Goal: Information Seeking & Learning: Find specific fact

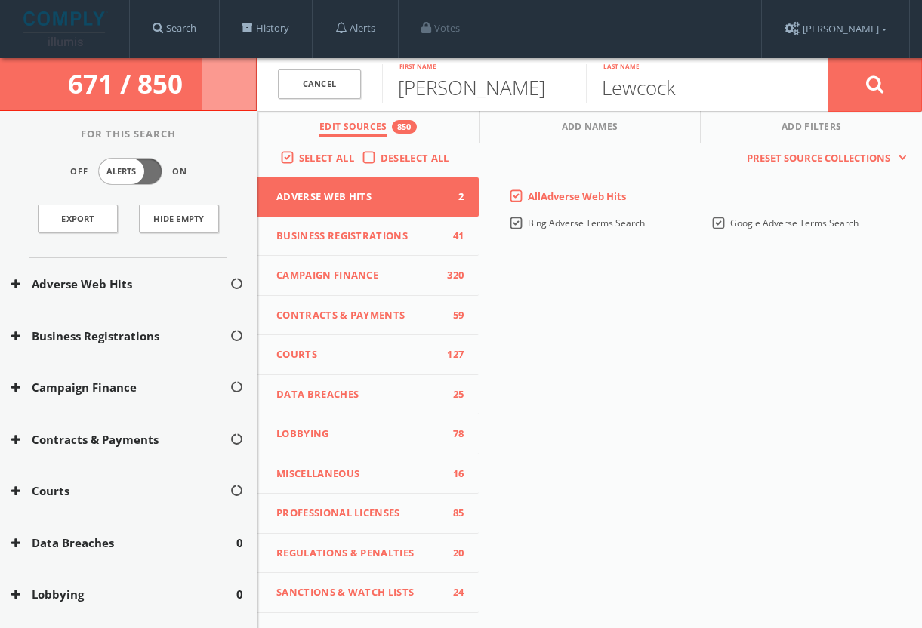
click at [847, 93] on button at bounding box center [875, 84] width 94 height 54
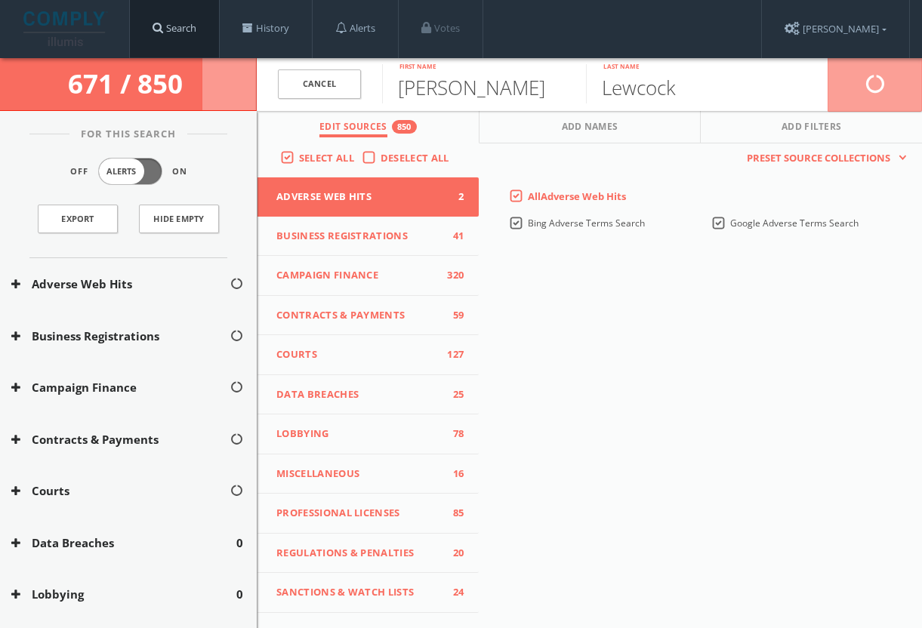
click at [178, 30] on link "Search" at bounding box center [174, 28] width 89 height 57
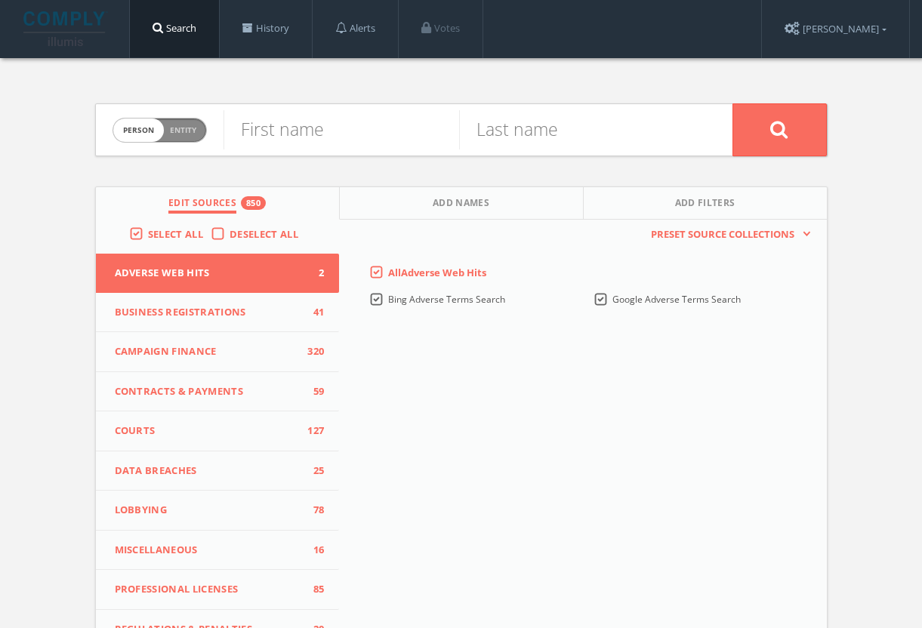
click at [324, 149] on div "First name" at bounding box center [342, 129] width 236 height 51
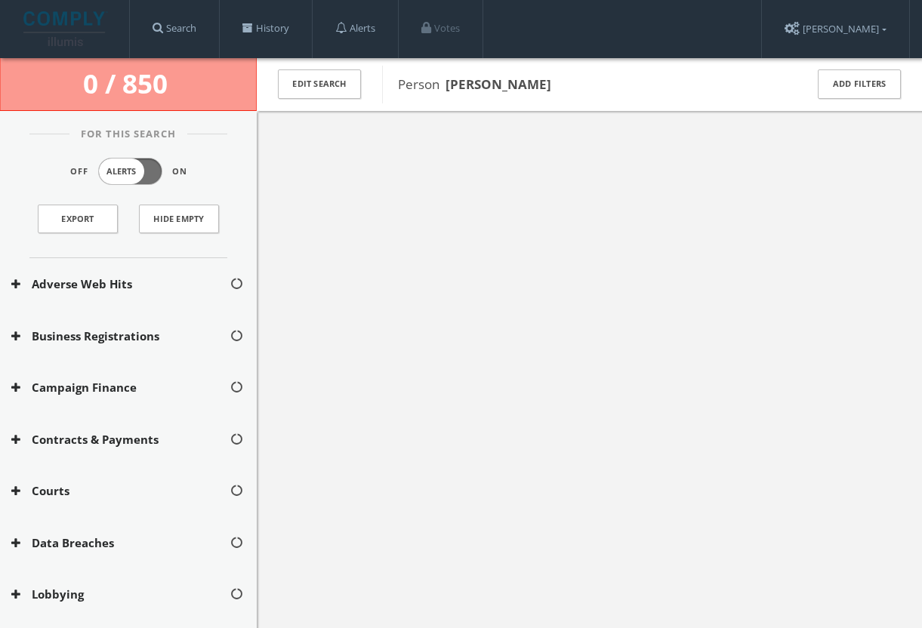
click at [329, 134] on div at bounding box center [589, 425] width 665 height 628
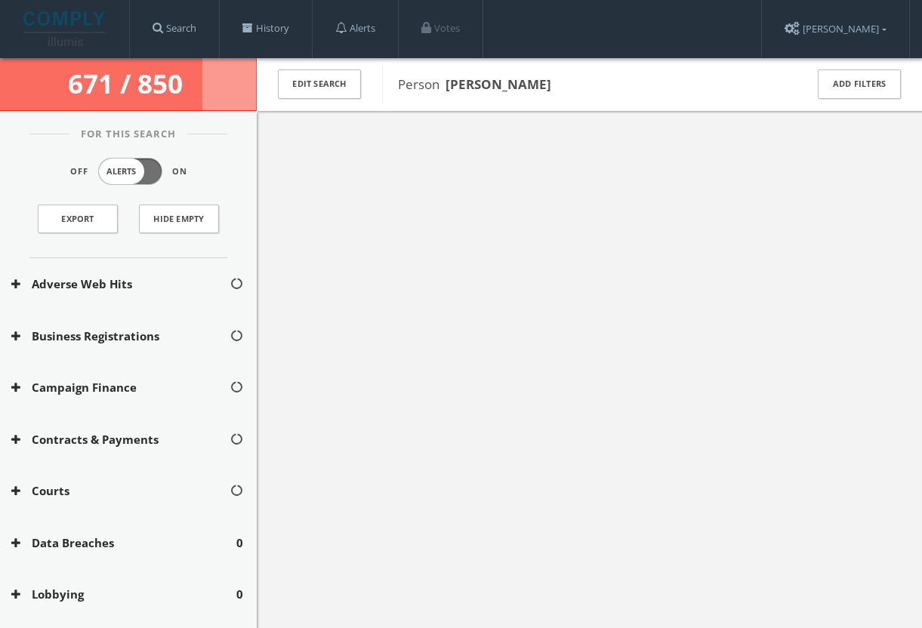
click at [75, 29] on img at bounding box center [65, 28] width 85 height 35
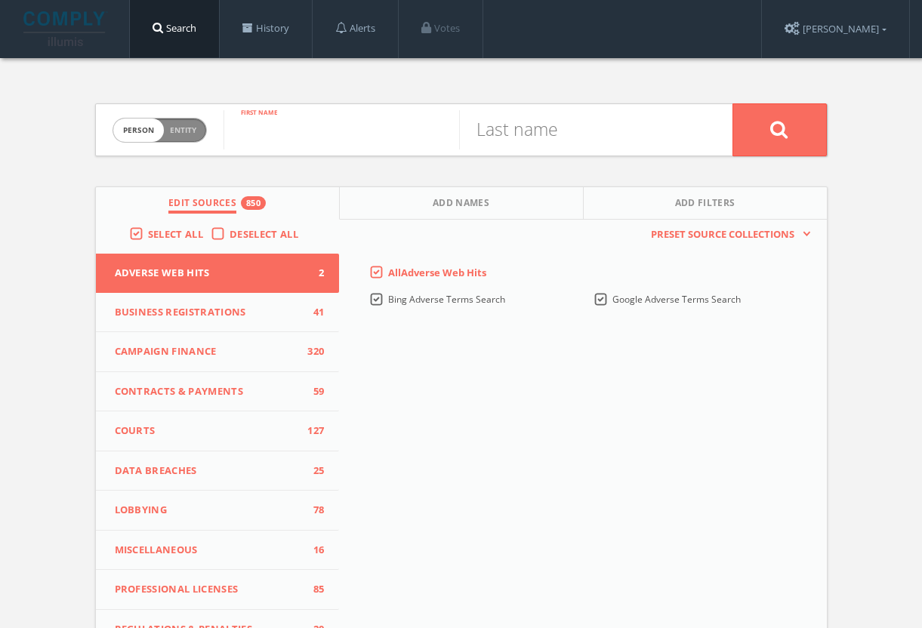
click at [345, 123] on input "text" at bounding box center [342, 129] width 236 height 39
type input "[PERSON_NAME]"
type input "lewcock"
click at [779, 129] on button at bounding box center [780, 129] width 94 height 53
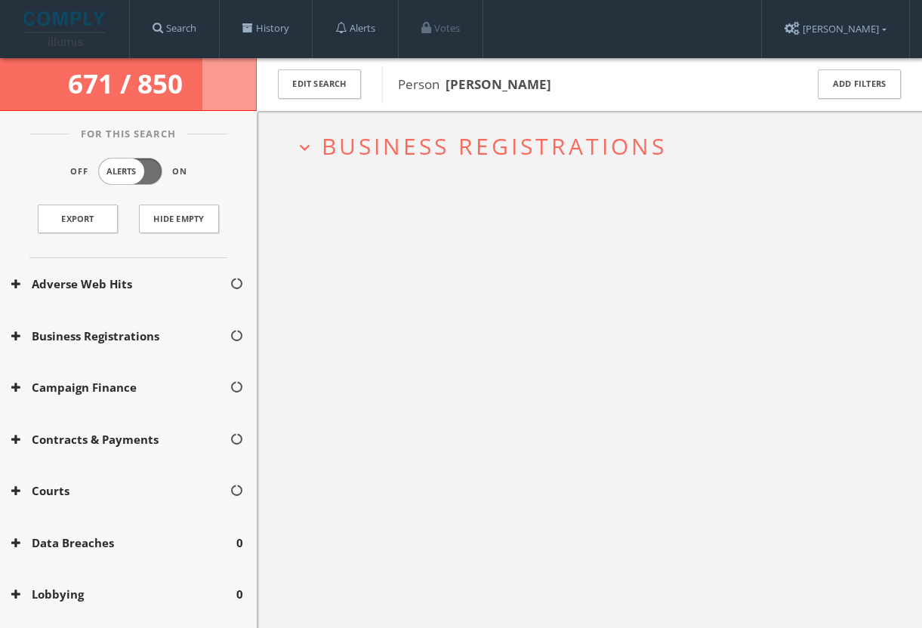
click at [304, 134] on button "expand_more Business Registrations" at bounding box center [595, 146] width 601 height 25
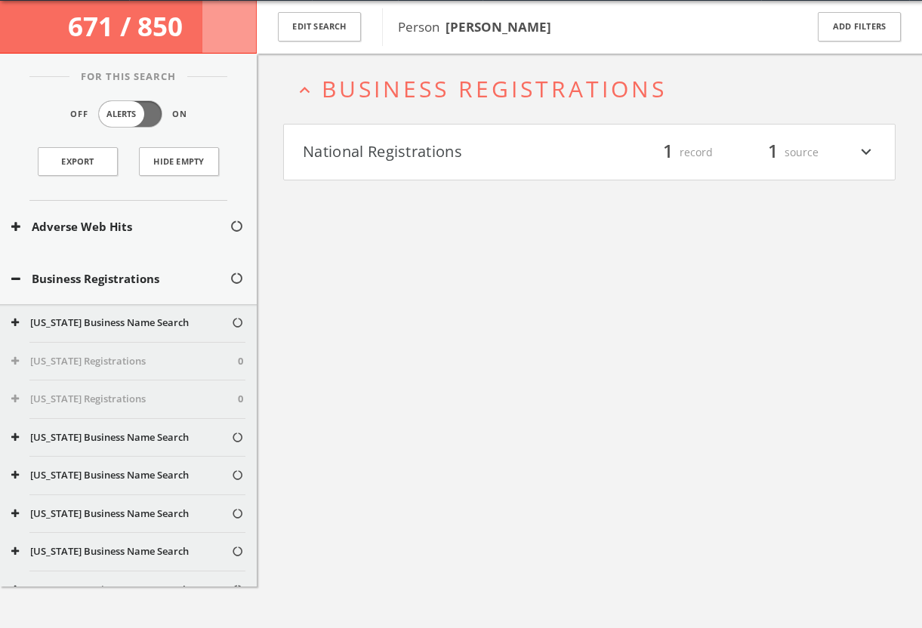
click at [323, 140] on button "National Registrations" at bounding box center [446, 153] width 287 height 26
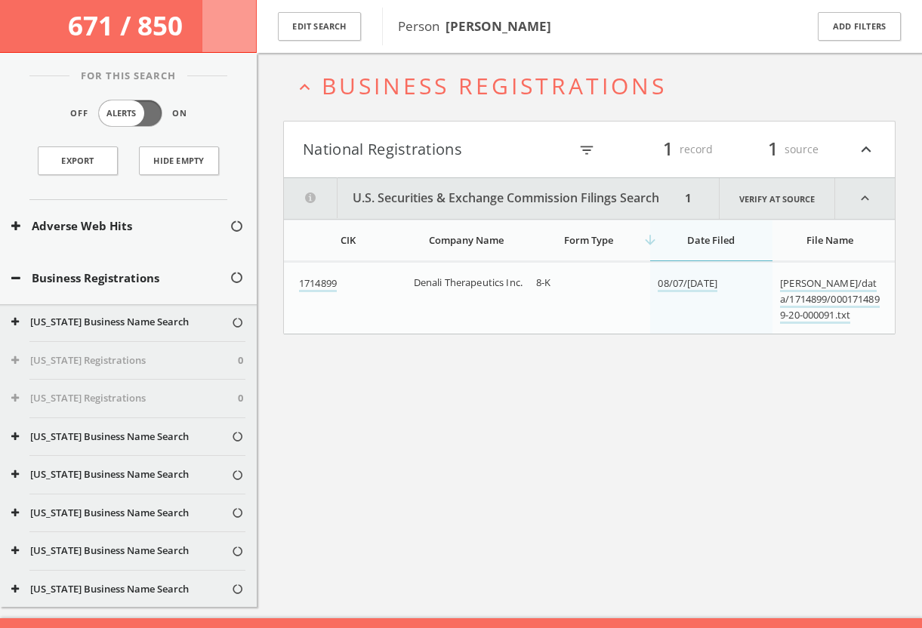
scroll to position [88, 0]
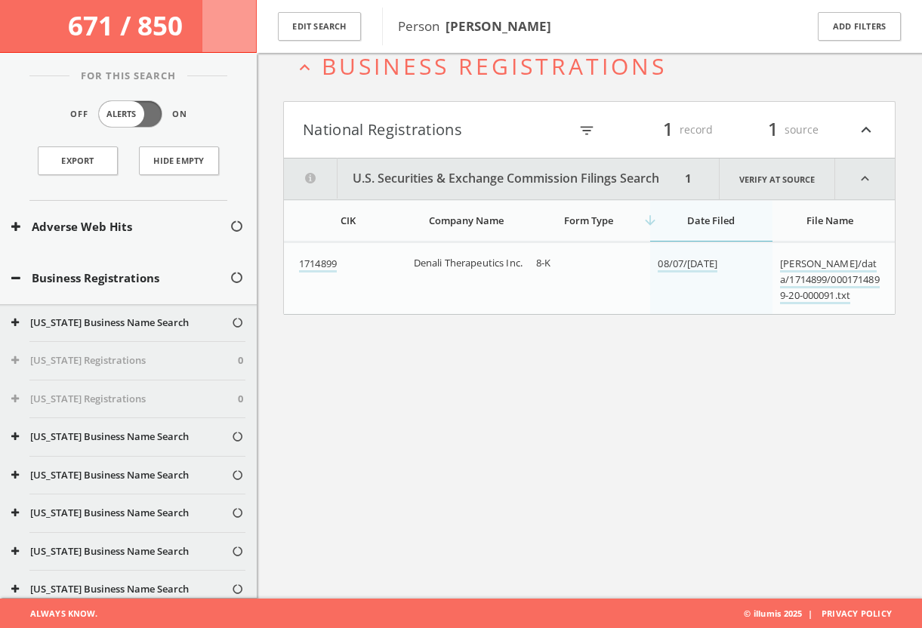
click at [340, 128] on button "National Registrations" at bounding box center [436, 130] width 266 height 26
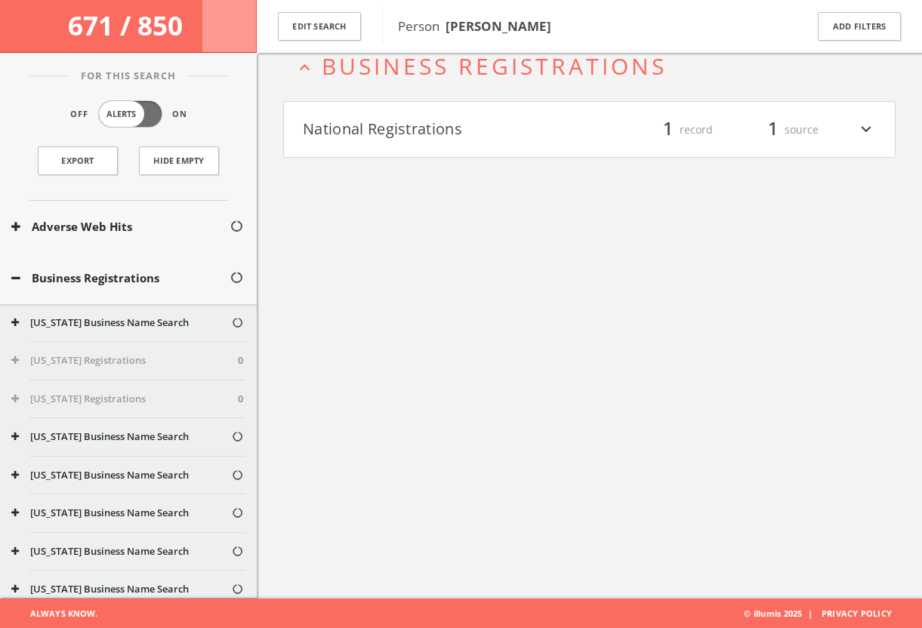
click at [315, 81] on h2 "expand_less Business Registrations" at bounding box center [589, 66] width 613 height 70
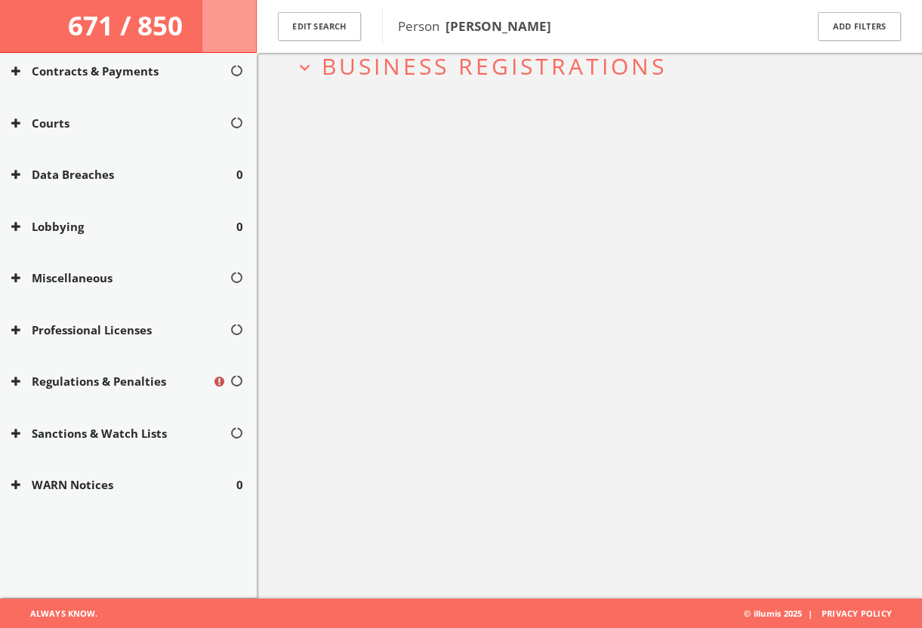
scroll to position [267, 0]
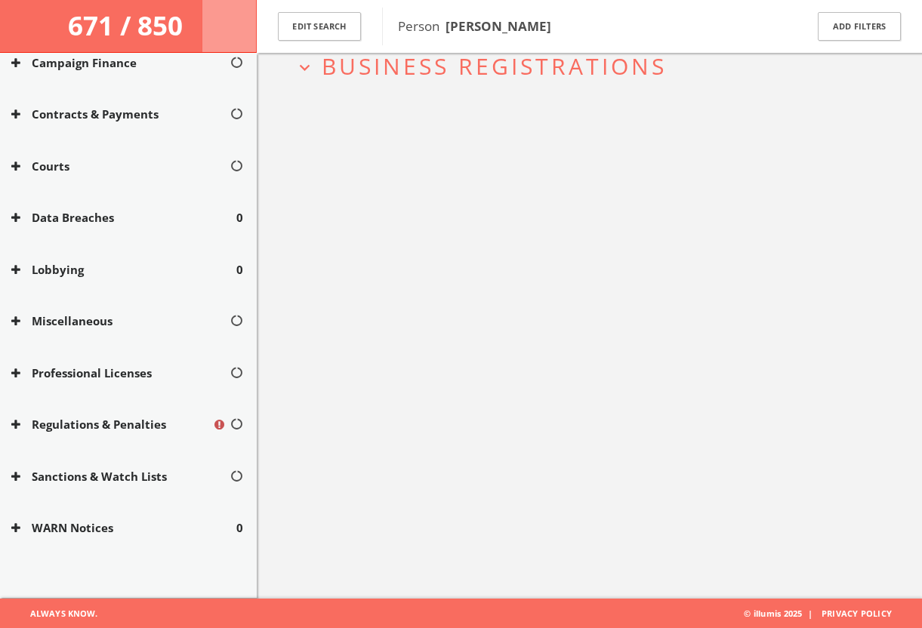
click at [128, 418] on button "Regulations & Penalties" at bounding box center [111, 424] width 201 height 17
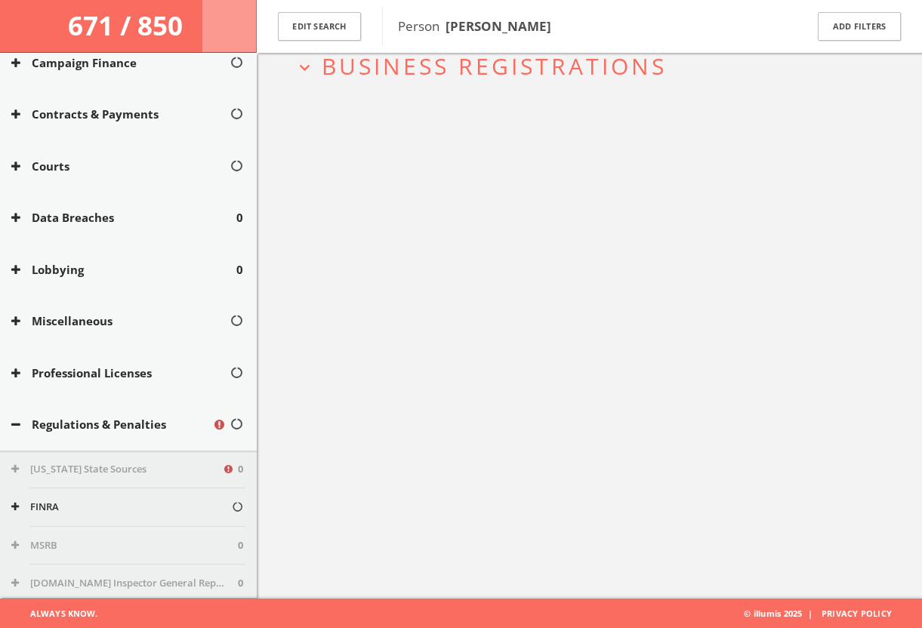
click at [128, 418] on button "Regulations & Penalties" at bounding box center [111, 424] width 201 height 17
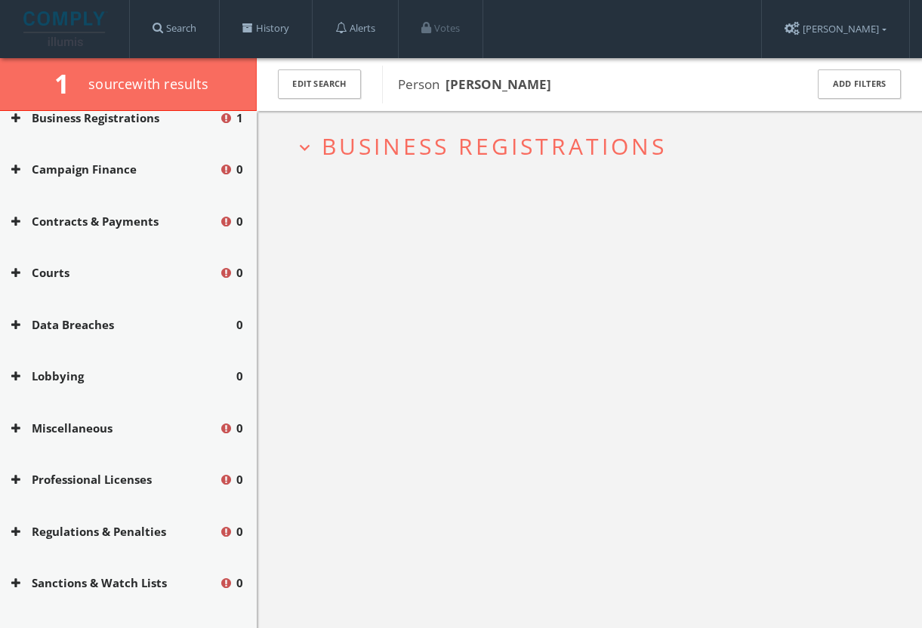
scroll to position [0, 0]
click at [478, 144] on span "Business Registrations" at bounding box center [494, 146] width 345 height 31
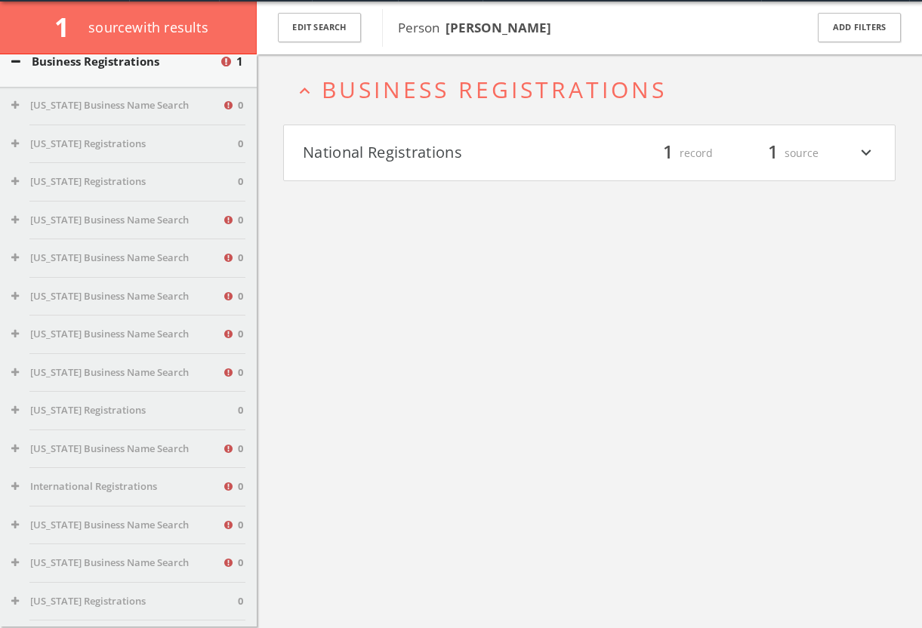
click at [480, 162] on button "National Registrations" at bounding box center [446, 153] width 287 height 26
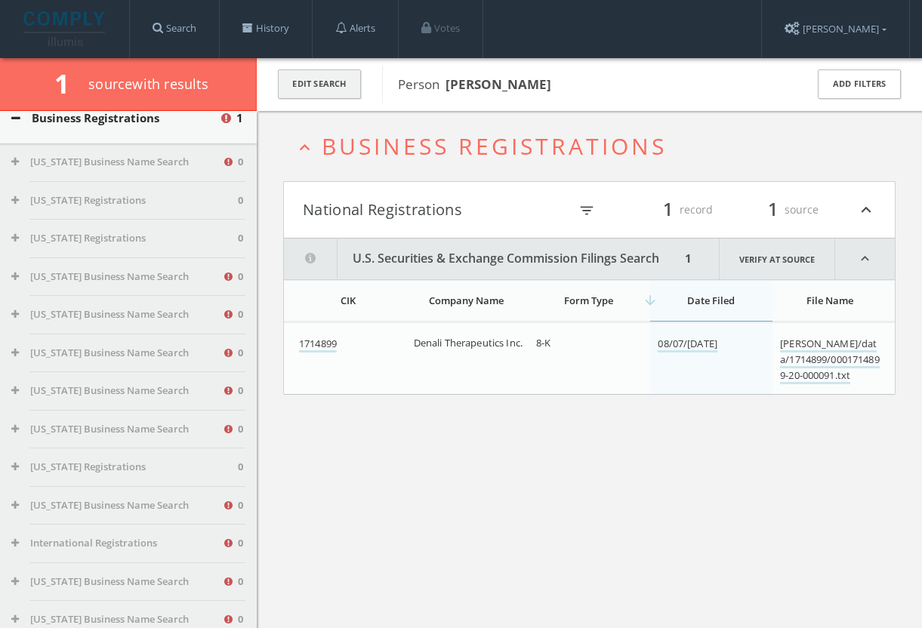
click at [281, 82] on button "Edit Search" at bounding box center [319, 83] width 83 height 29
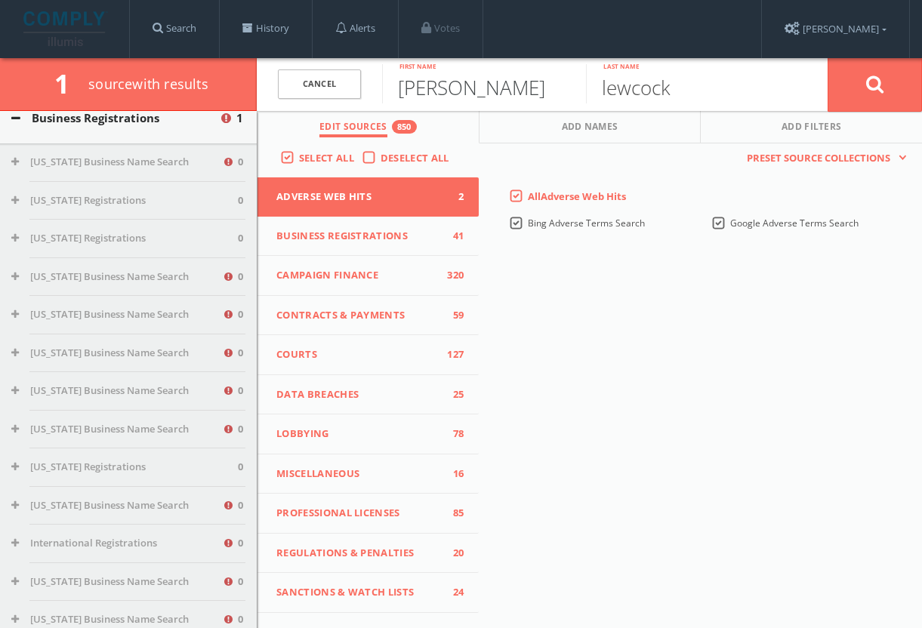
click at [452, 101] on input "[PERSON_NAME]" at bounding box center [484, 83] width 204 height 39
type input "[PERSON_NAME]"
click at [875, 84] on button at bounding box center [875, 84] width 94 height 54
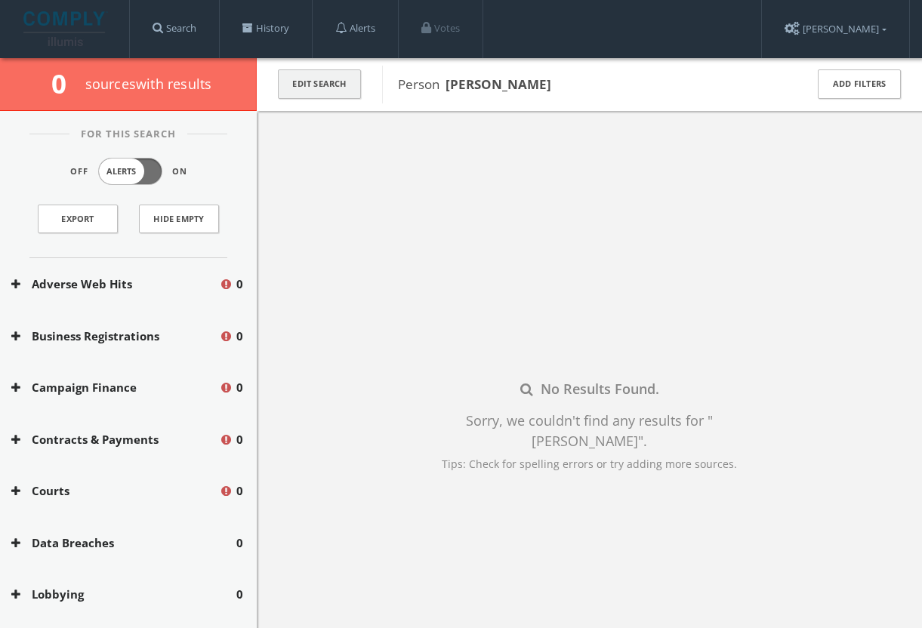
click at [310, 84] on button "Edit Search" at bounding box center [319, 83] width 83 height 29
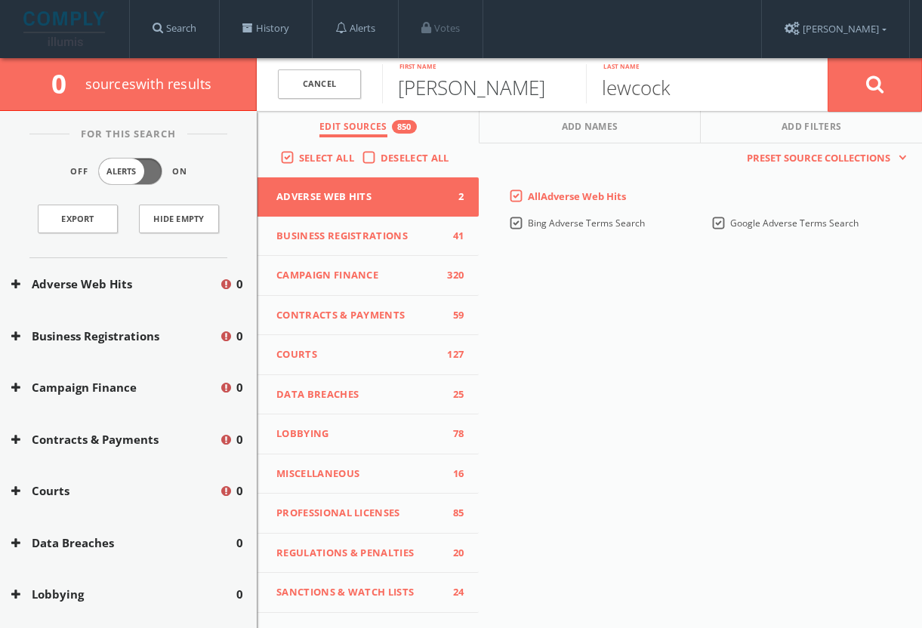
click at [477, 88] on input "[PERSON_NAME]" at bounding box center [484, 83] width 204 height 39
type input "[PERSON_NAME]"
type input "levy"
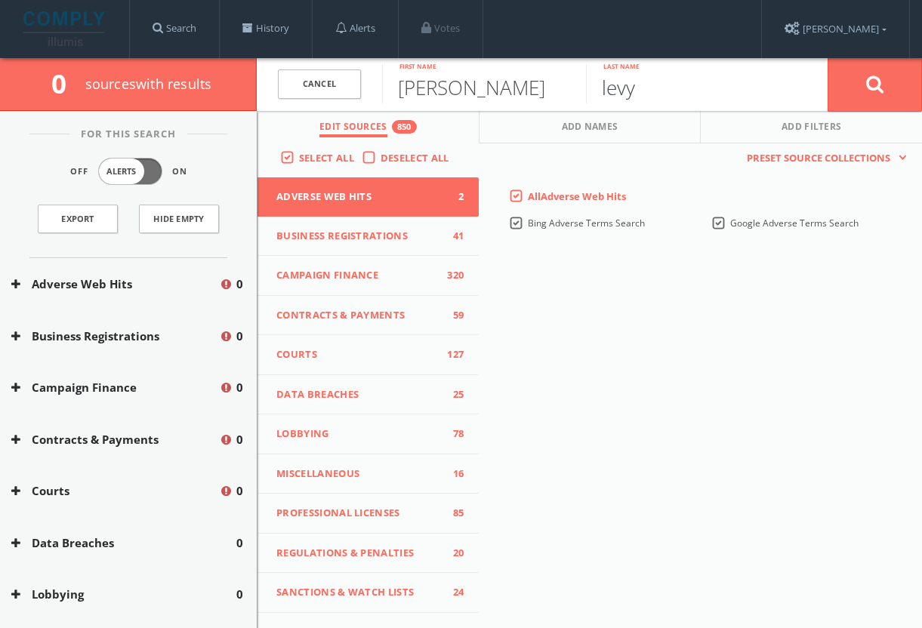
click at [875, 84] on button at bounding box center [875, 84] width 94 height 54
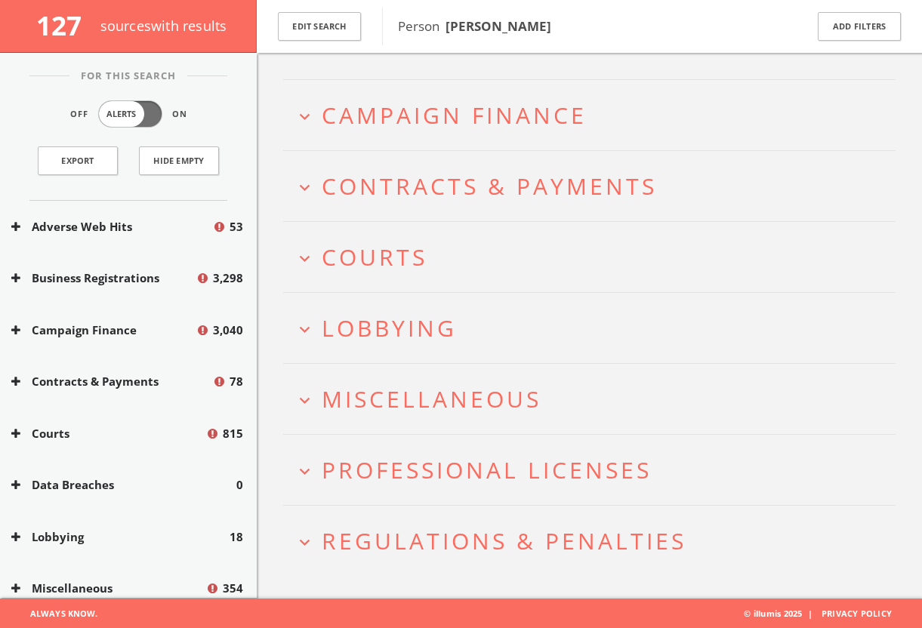
click at [501, 543] on span "Regulations & Penalties" at bounding box center [504, 541] width 365 height 31
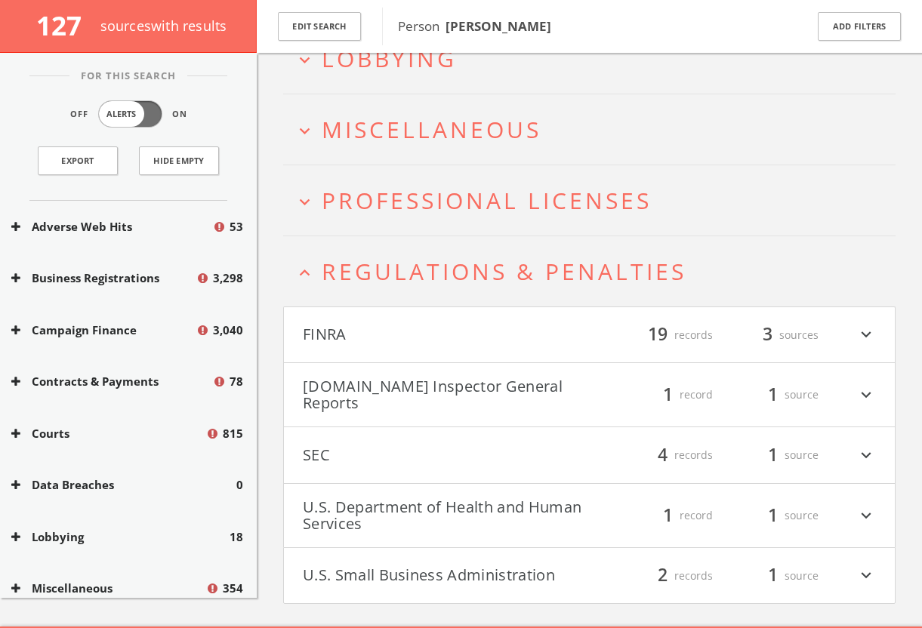
scroll to position [479, 0]
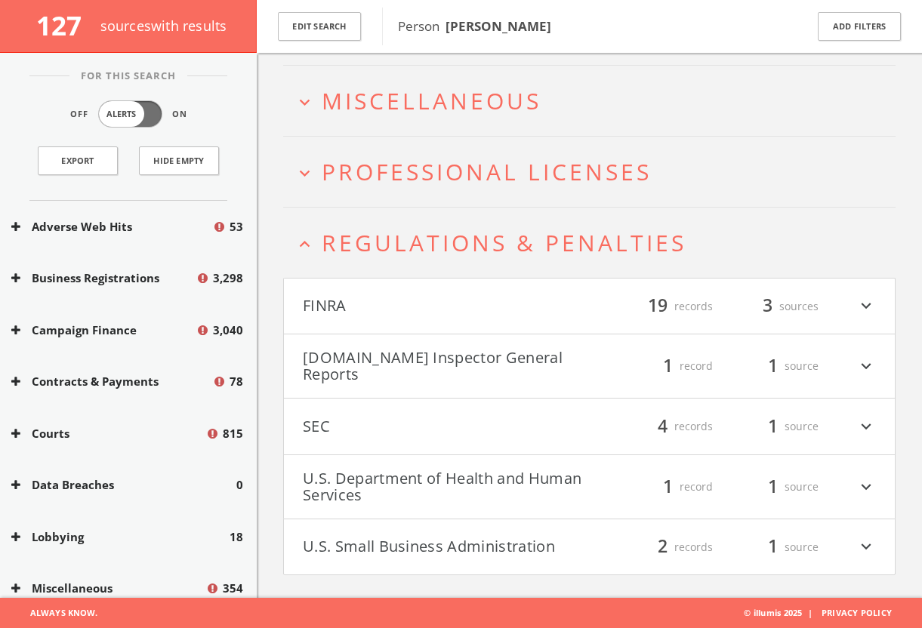
click at [520, 436] on button "SEC" at bounding box center [446, 427] width 287 height 26
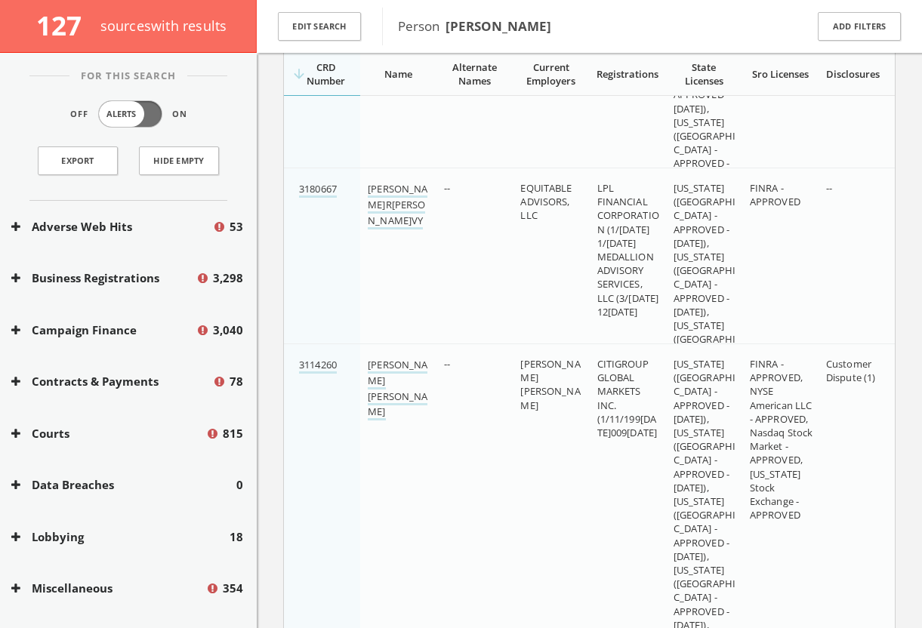
scroll to position [786, 0]
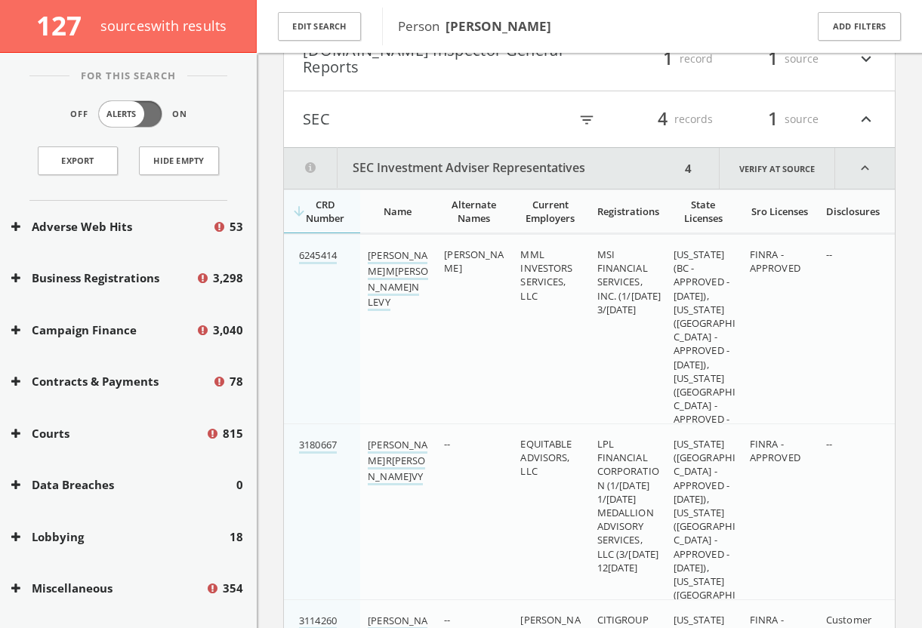
click at [451, 132] on h4 "SEC filter_list 4 records 1 source expand_less" at bounding box center [589, 119] width 611 height 56
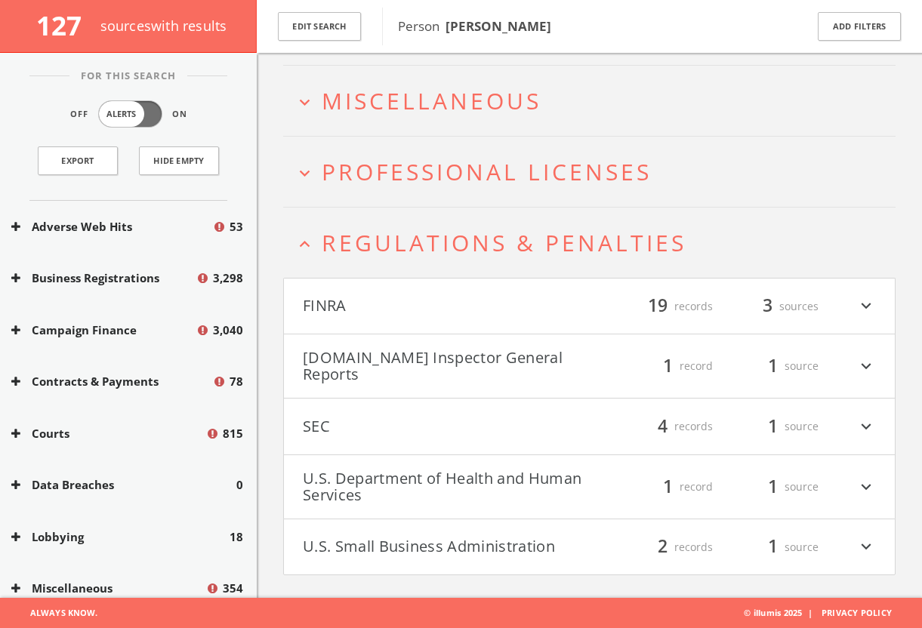
click at [402, 485] on button "U.S. Department of Health and Human Services" at bounding box center [446, 487] width 287 height 33
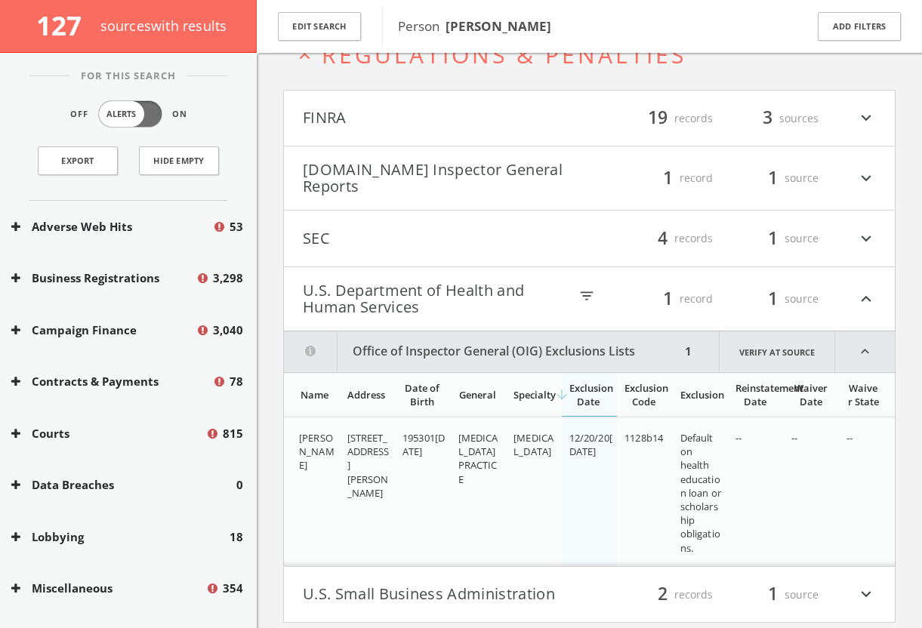
scroll to position [715, 0]
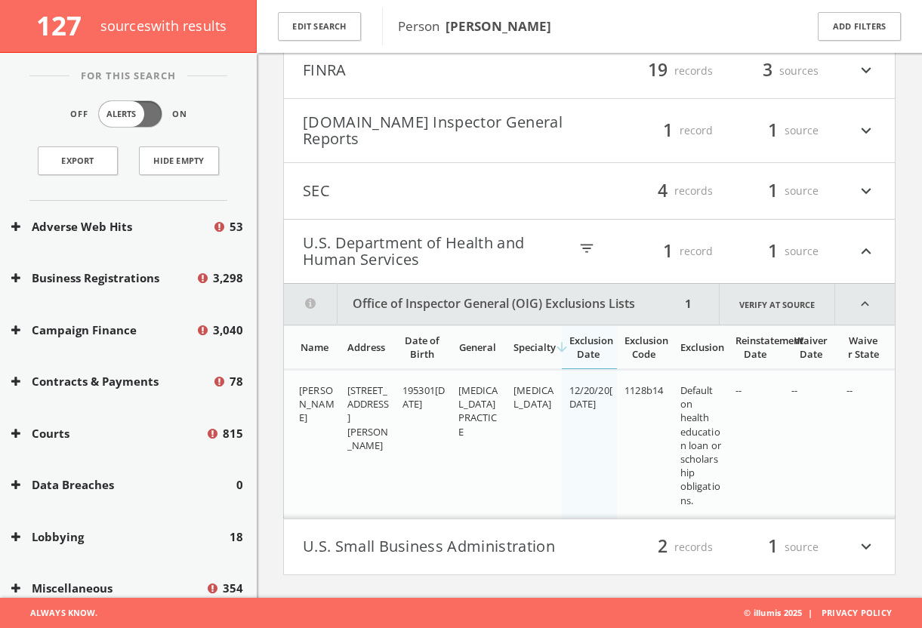
click at [434, 245] on button "U.S. Department of Health and Human Services" at bounding box center [436, 251] width 266 height 33
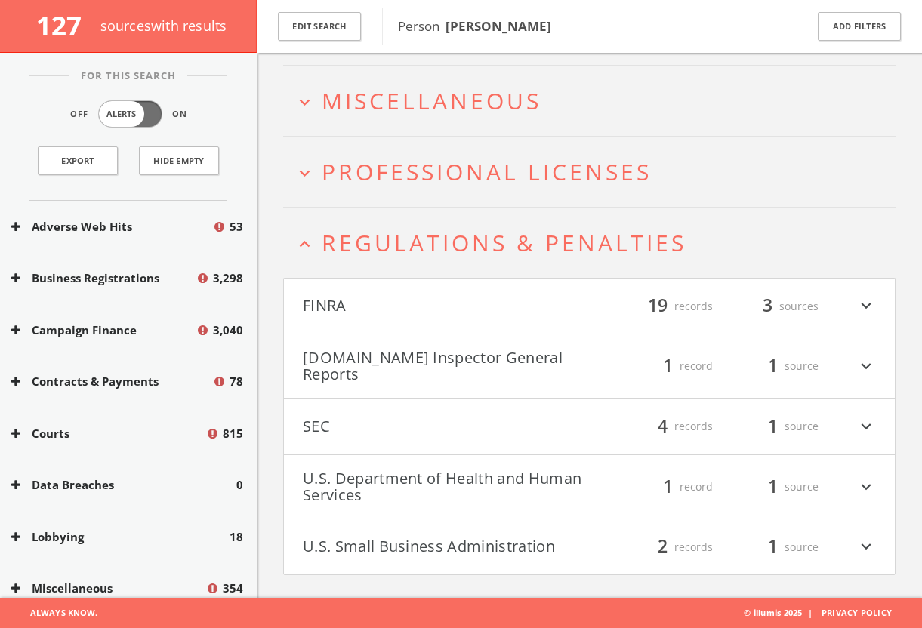
click at [428, 545] on button "U.S. Small Business Administration" at bounding box center [446, 548] width 287 height 26
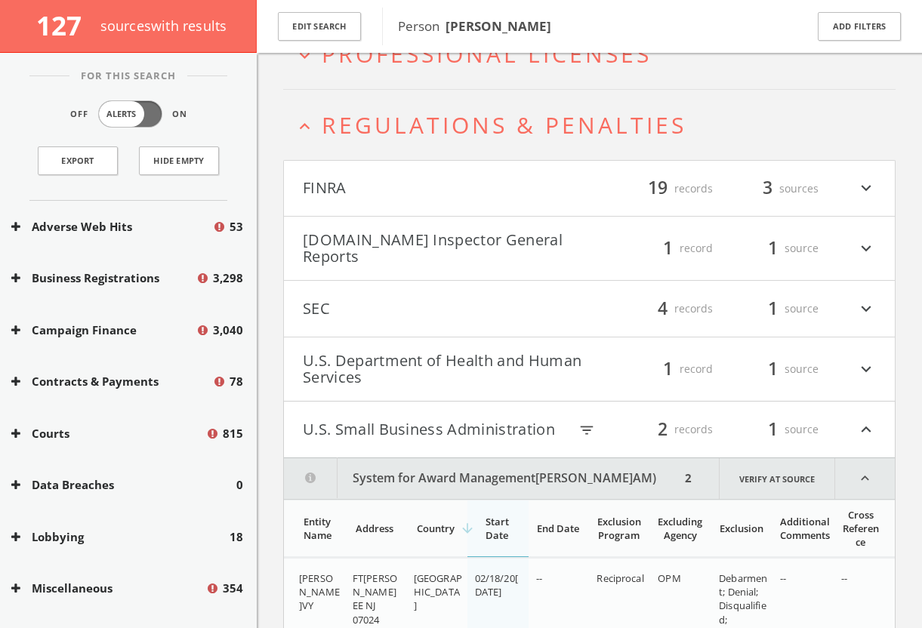
scroll to position [607, 0]
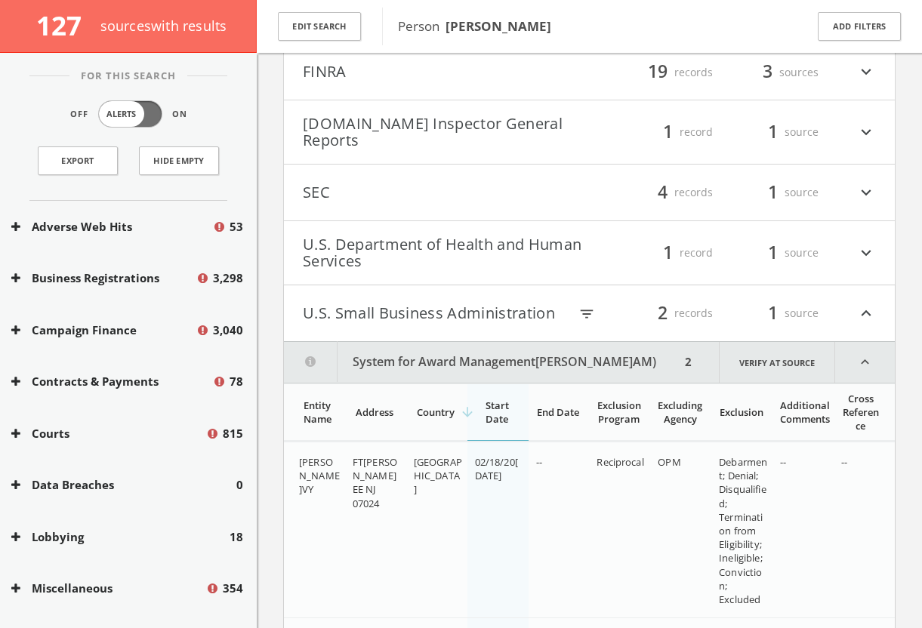
click at [462, 324] on button "U.S. Small Business Administration" at bounding box center [436, 314] width 266 height 26
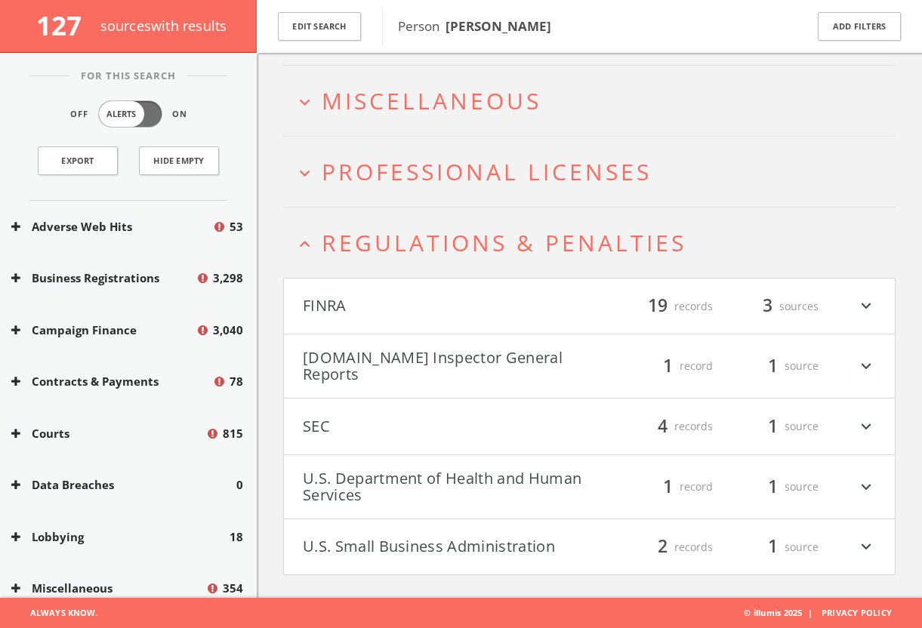
scroll to position [479, 0]
click at [469, 244] on span "Regulations & Penalties" at bounding box center [504, 242] width 365 height 31
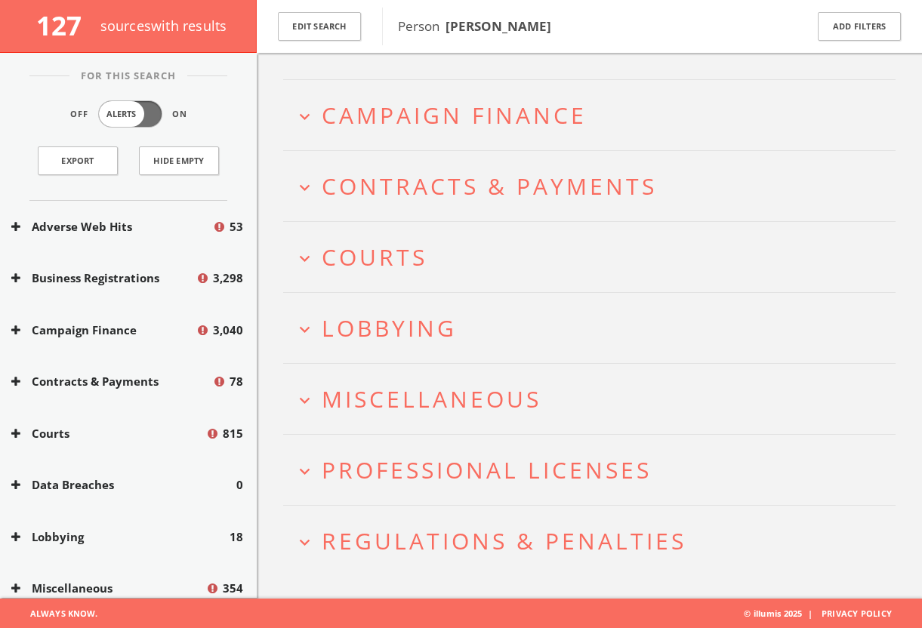
click at [461, 440] on h2 "expand_more Professional Licenses" at bounding box center [589, 470] width 613 height 70
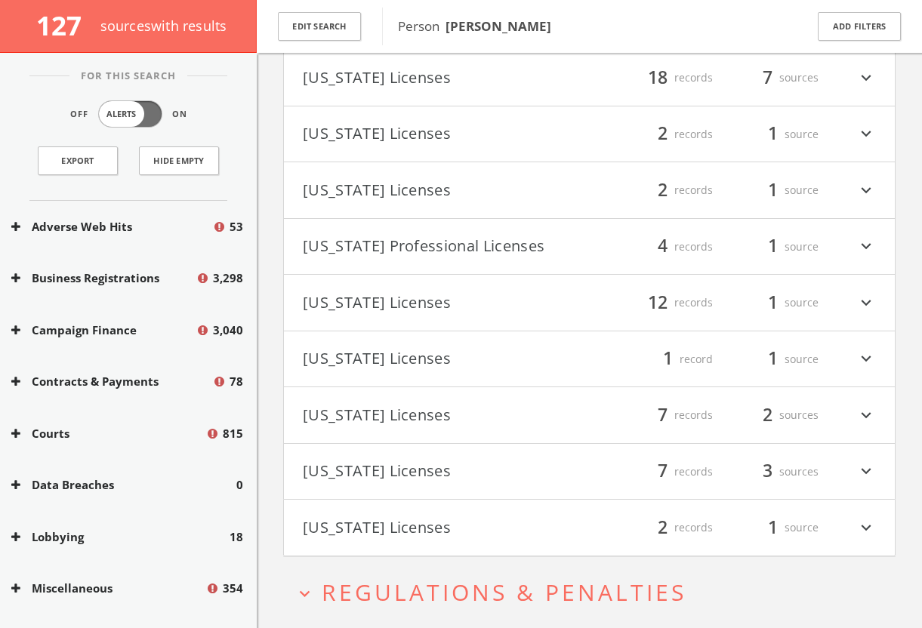
click at [461, 474] on button "[US_STATE] Licenses" at bounding box center [446, 472] width 287 height 26
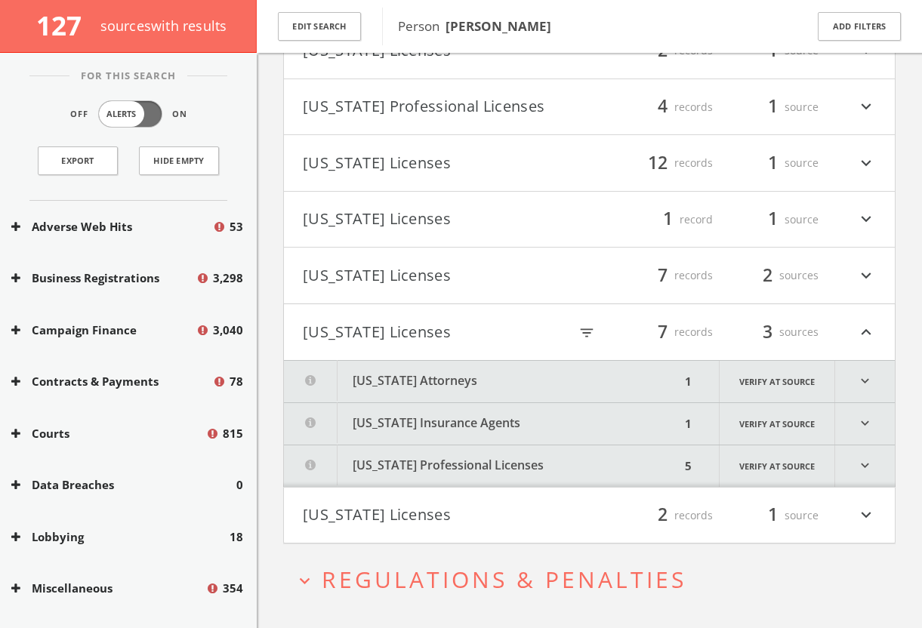
scroll to position [984, 0]
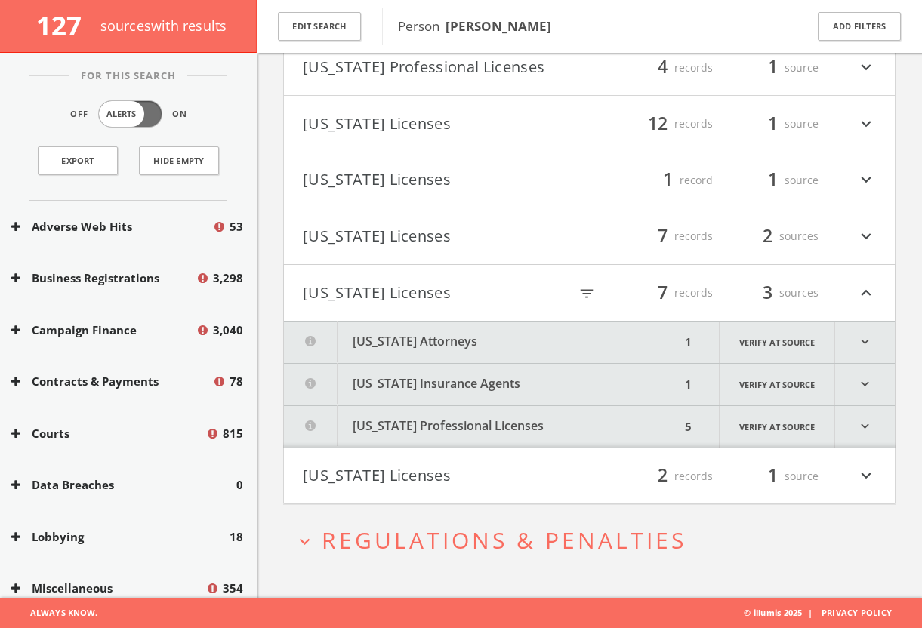
click at [457, 79] on button "[US_STATE] Professional Licenses" at bounding box center [446, 68] width 287 height 26
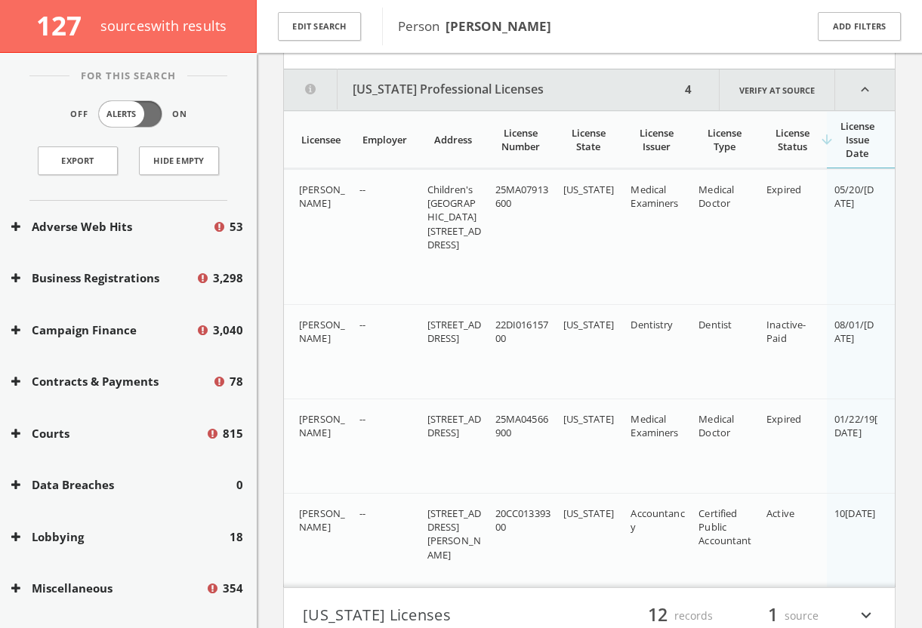
scroll to position [1007, 0]
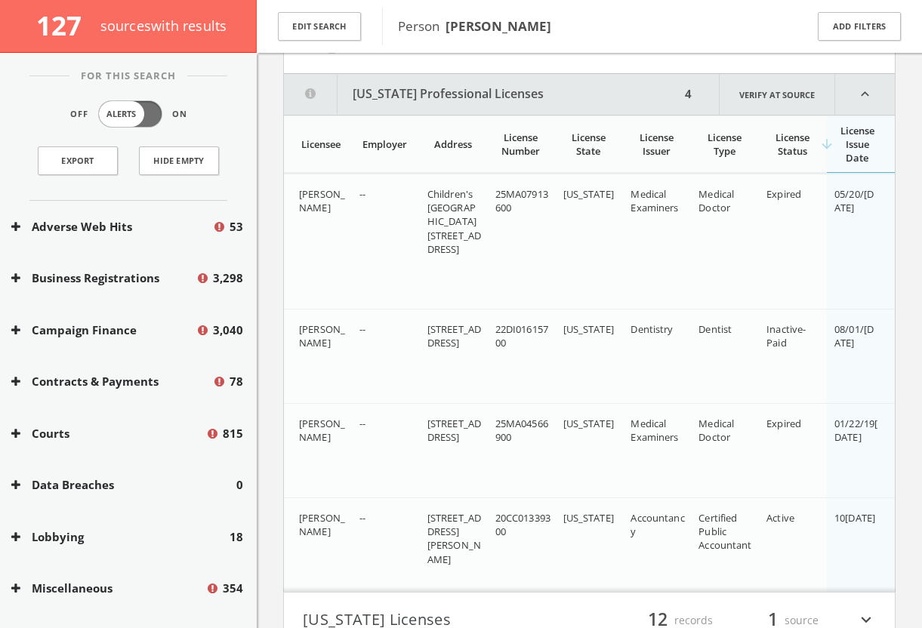
click at [453, 86] on button "[US_STATE] Professional Licenses" at bounding box center [482, 94] width 397 height 41
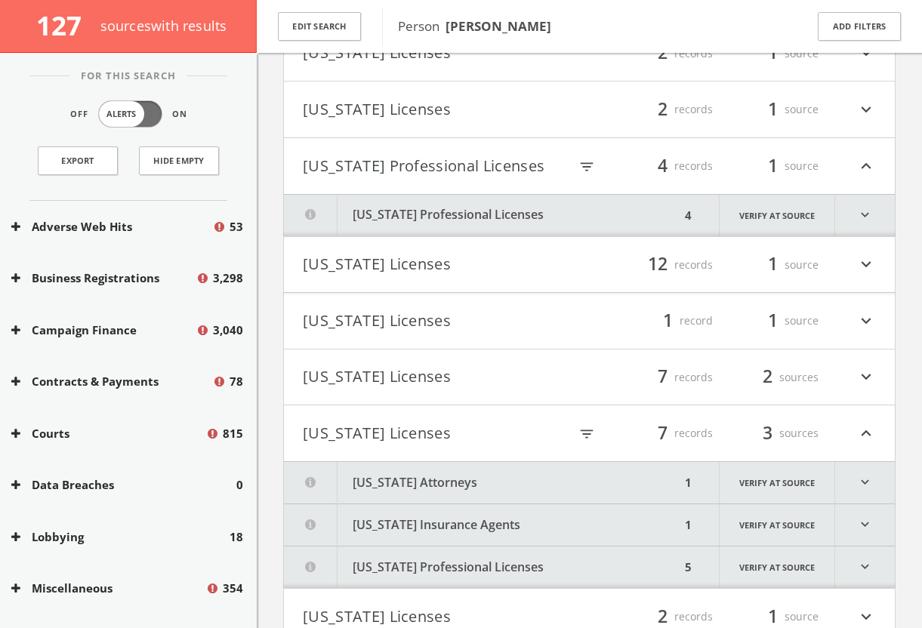
click at [531, 168] on button "[US_STATE] Professional Licenses" at bounding box center [436, 166] width 266 height 26
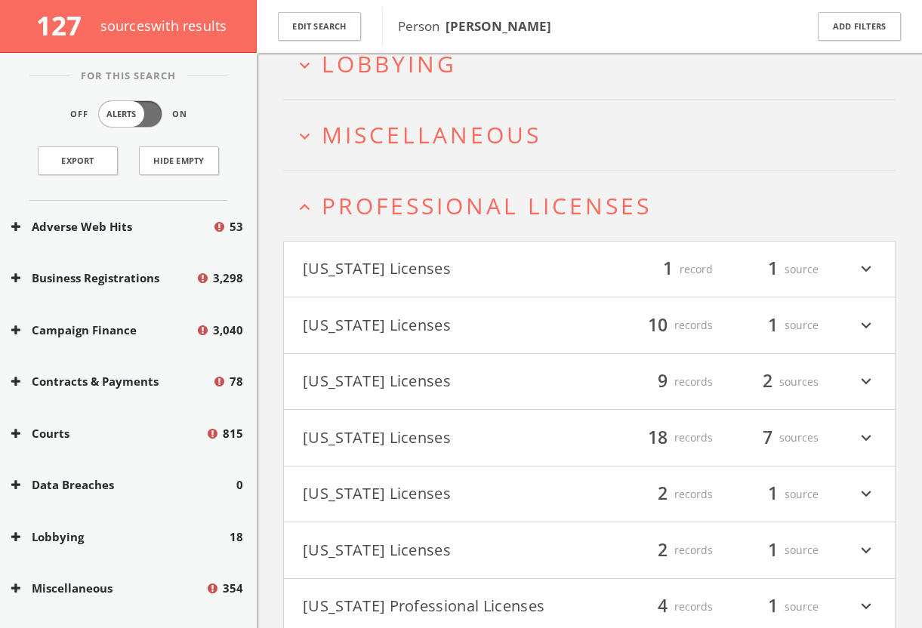
click at [533, 197] on span "Professional Licenses" at bounding box center [487, 205] width 330 height 31
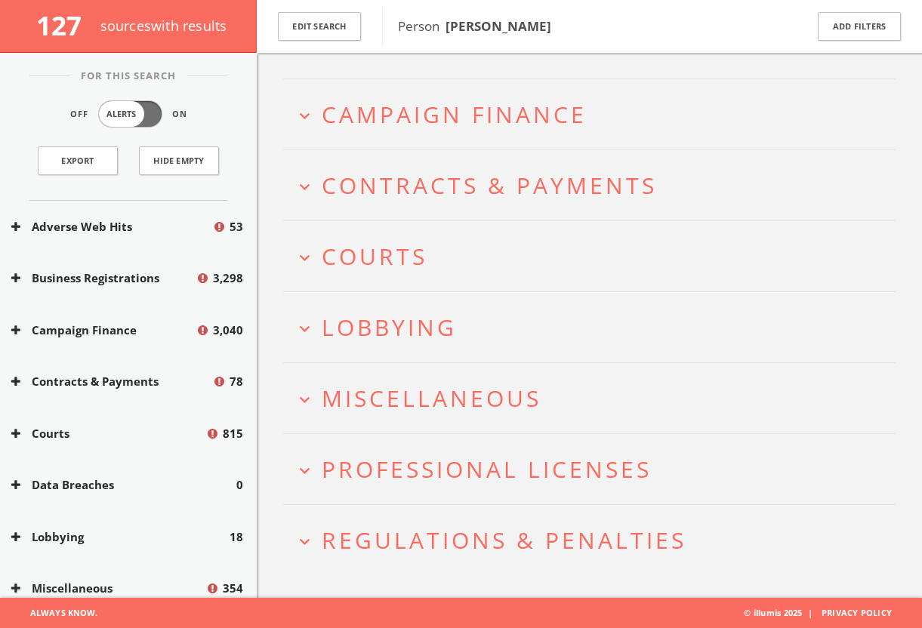
scroll to position [181, 0]
click at [516, 418] on h2 "expand_more Miscellaneous" at bounding box center [589, 399] width 613 height 70
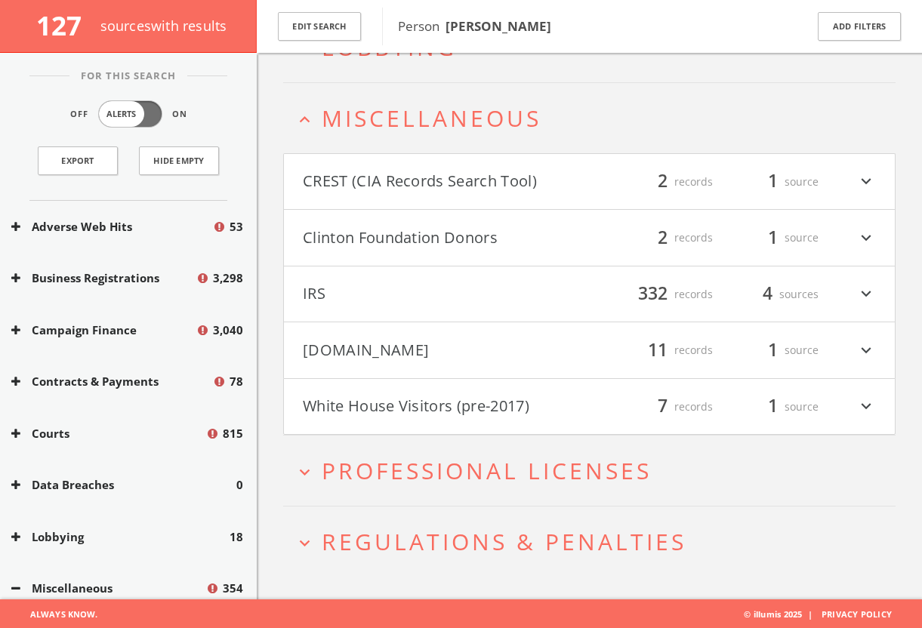
scroll to position [463, 0]
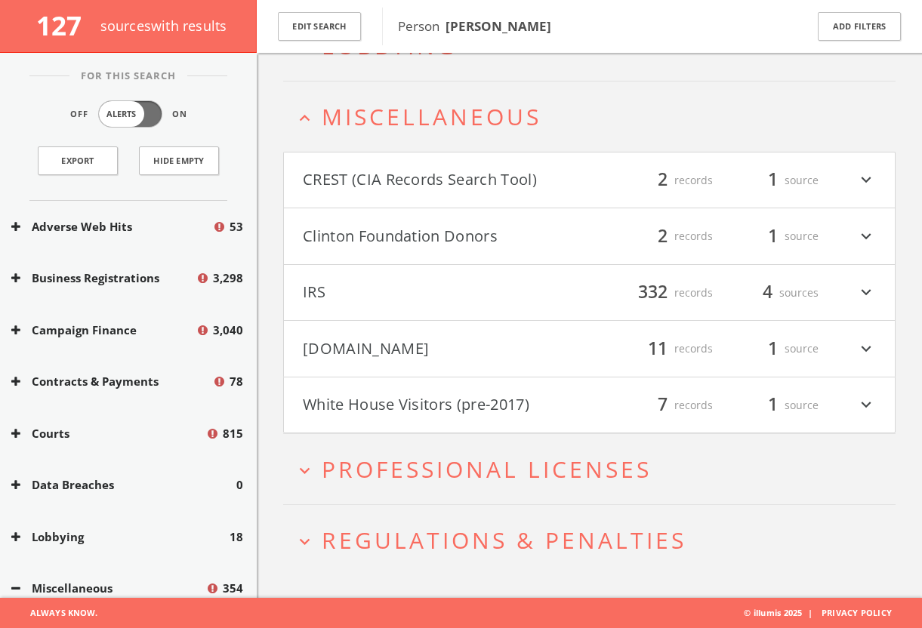
click at [531, 341] on button "[DOMAIN_NAME]" at bounding box center [446, 349] width 287 height 26
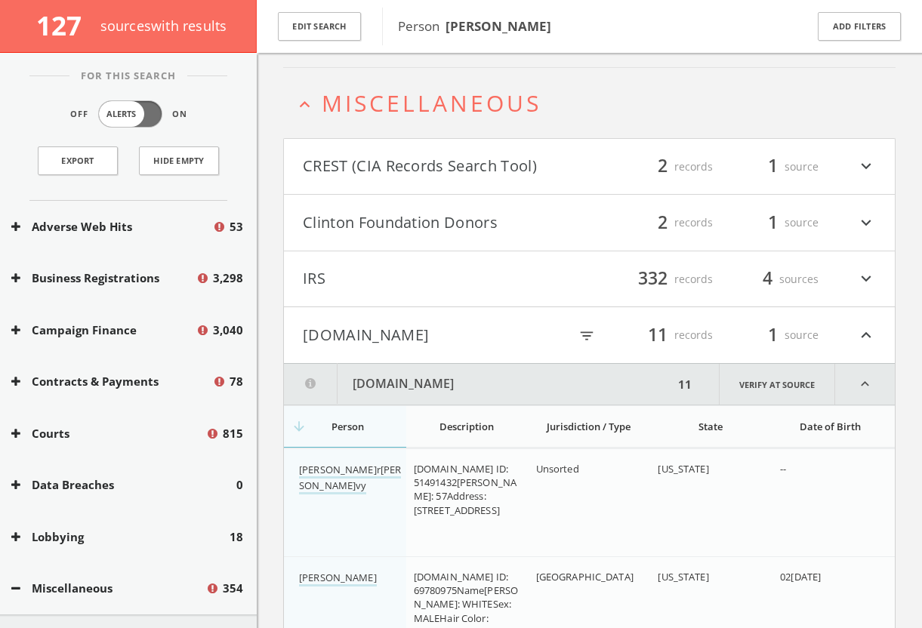
scroll to position [454, 0]
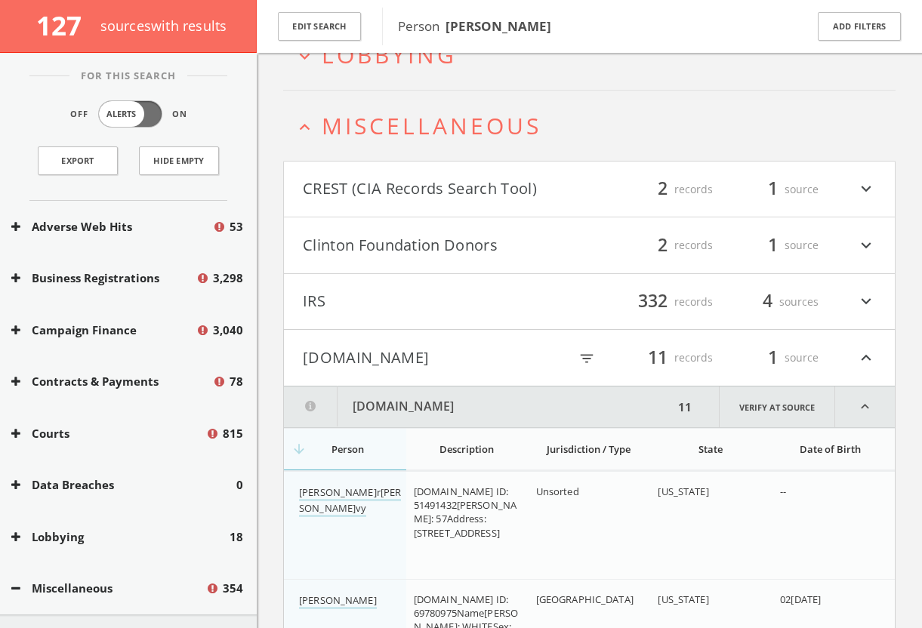
click at [340, 361] on button "[DOMAIN_NAME]" at bounding box center [436, 358] width 266 height 26
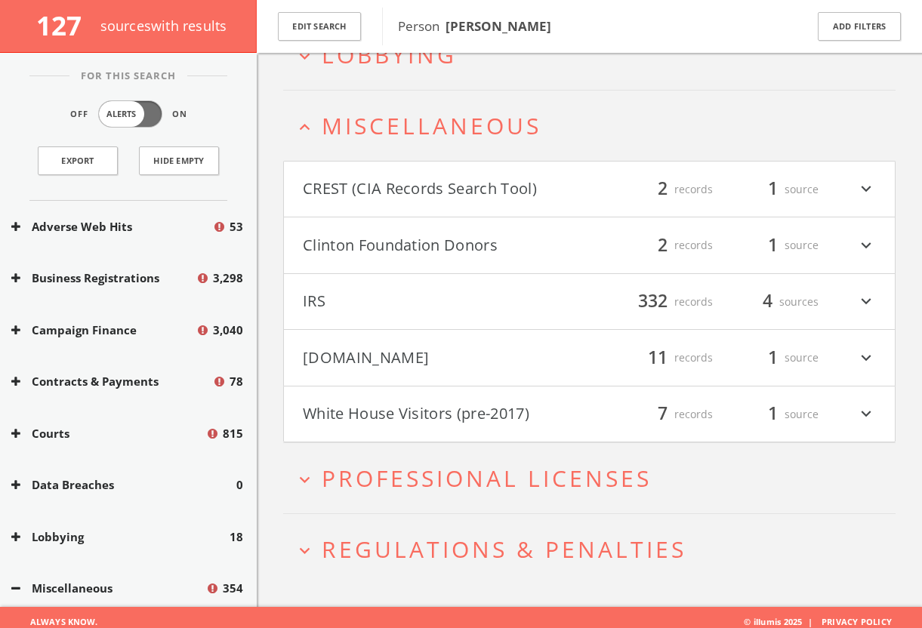
click at [374, 236] on button "Clinton Foundation Donors" at bounding box center [446, 246] width 287 height 26
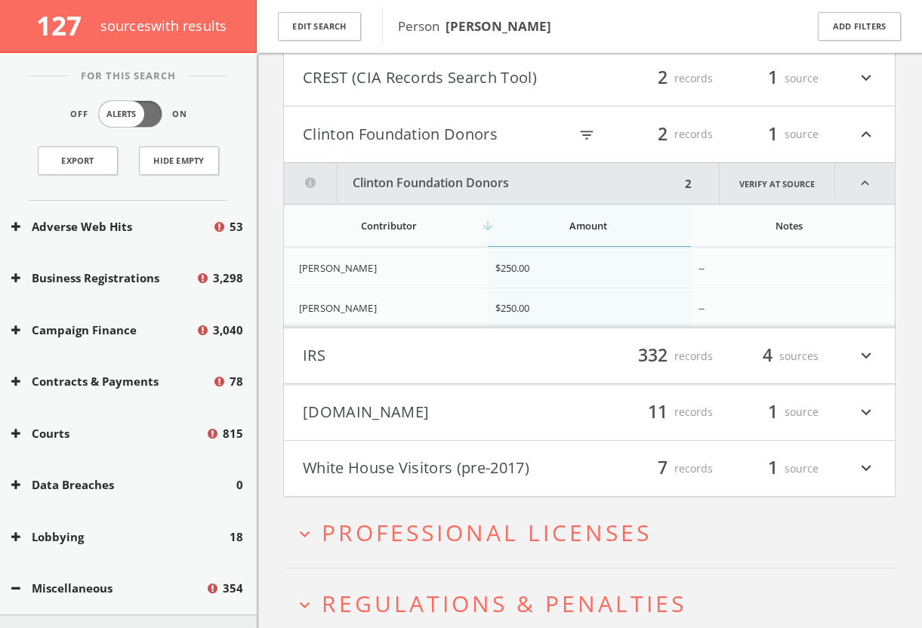
click at [388, 144] on button "Clinton Foundation Donors" at bounding box center [436, 135] width 266 height 26
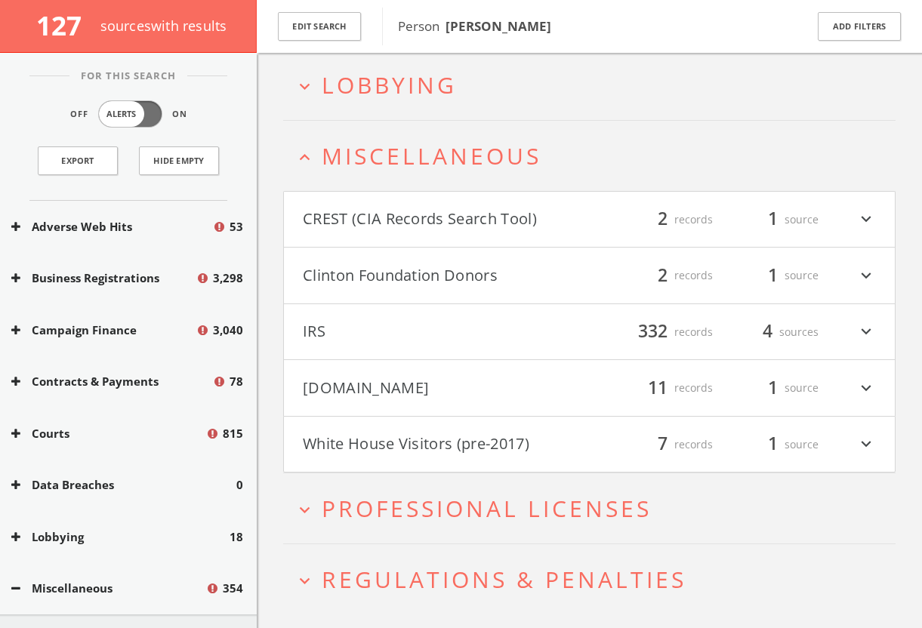
click at [389, 150] on span "Miscellaneous" at bounding box center [432, 155] width 220 height 31
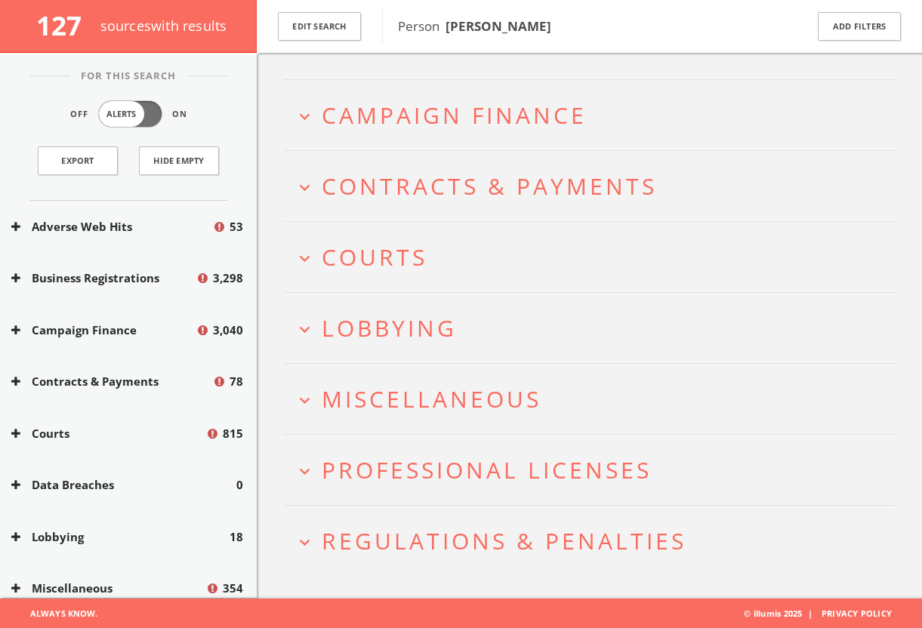
click at [400, 324] on span "Lobbying" at bounding box center [389, 328] width 135 height 31
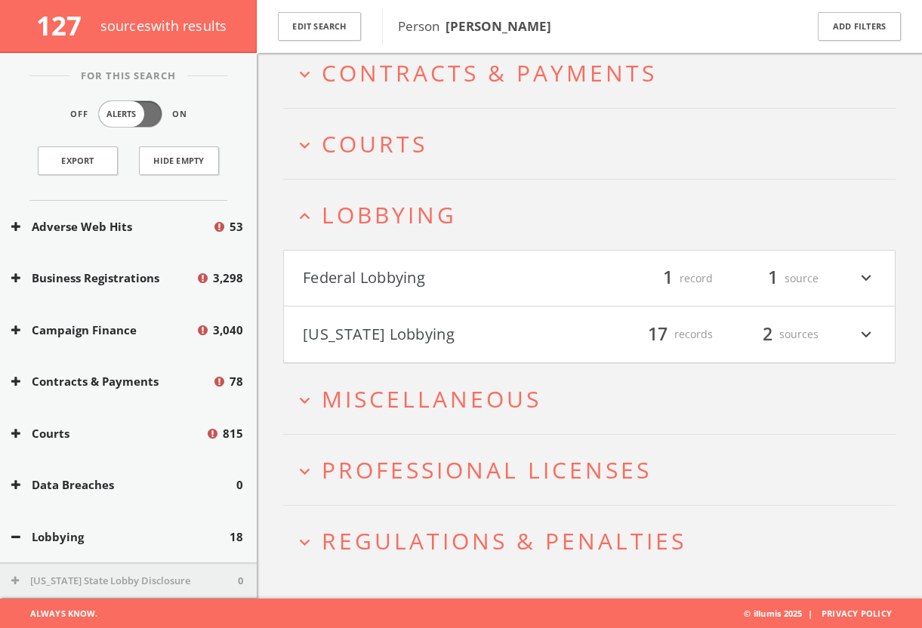
click at [409, 281] on button "Federal Lobbying" at bounding box center [446, 279] width 287 height 26
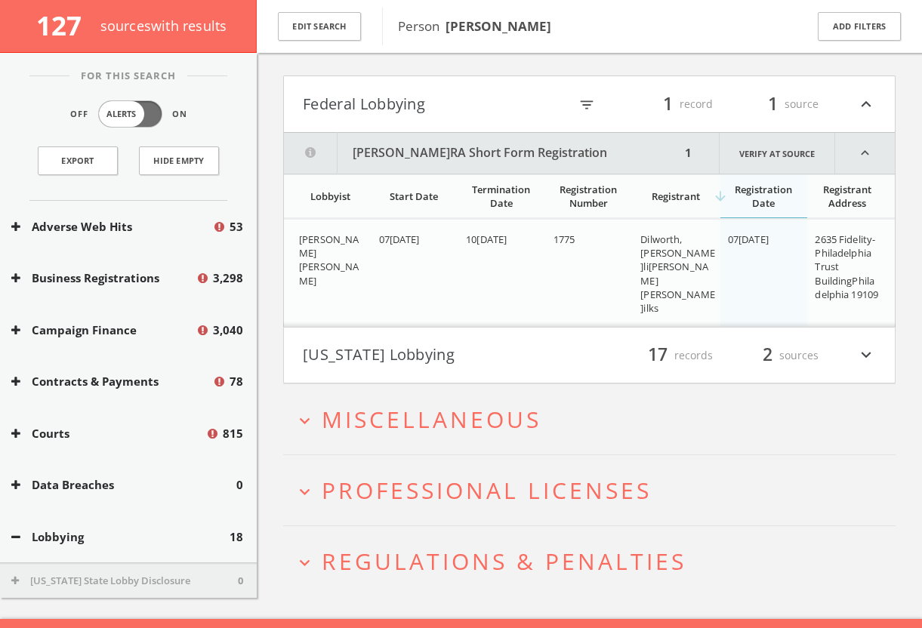
scroll to position [489, 0]
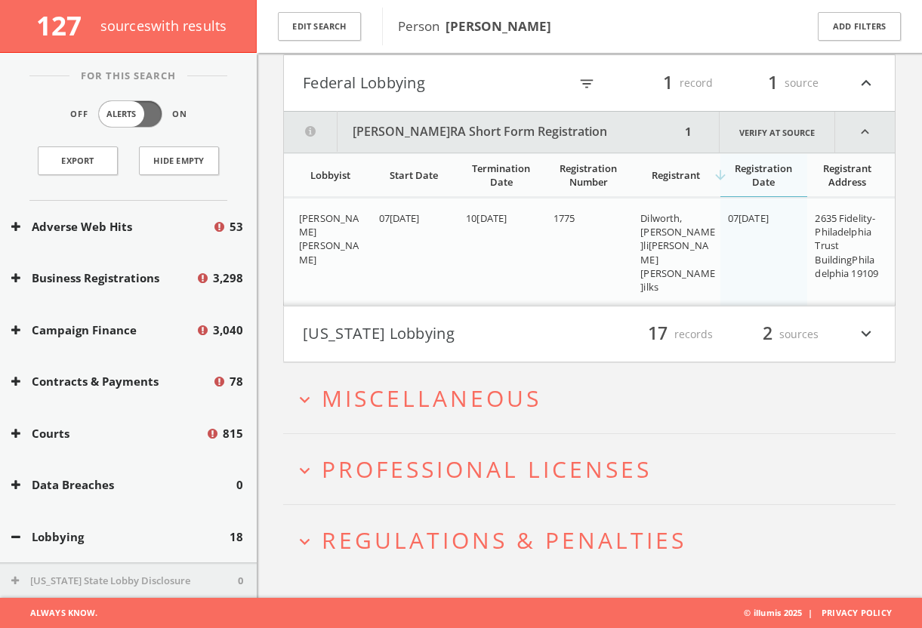
click at [406, 322] on button "[US_STATE] Lobbying" at bounding box center [446, 335] width 287 height 26
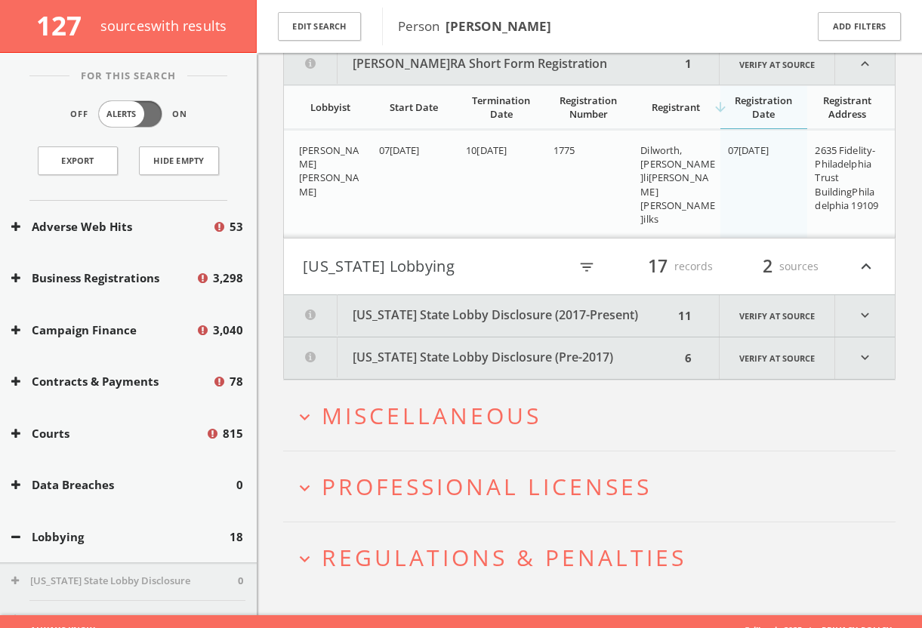
scroll to position [574, 0]
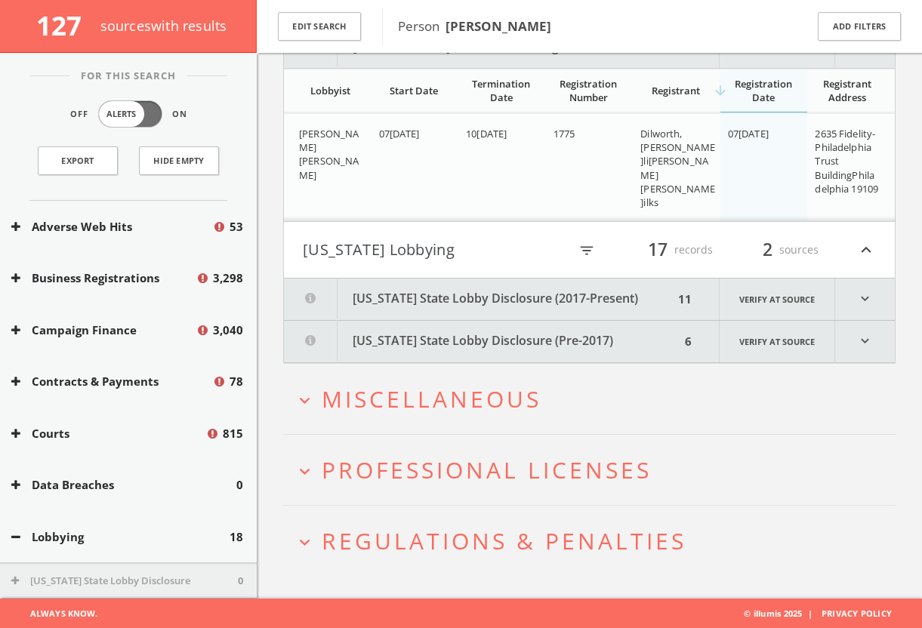
click at [409, 291] on button "[US_STATE] State Lobby Disclosure (2017-Present)" at bounding box center [479, 300] width 390 height 42
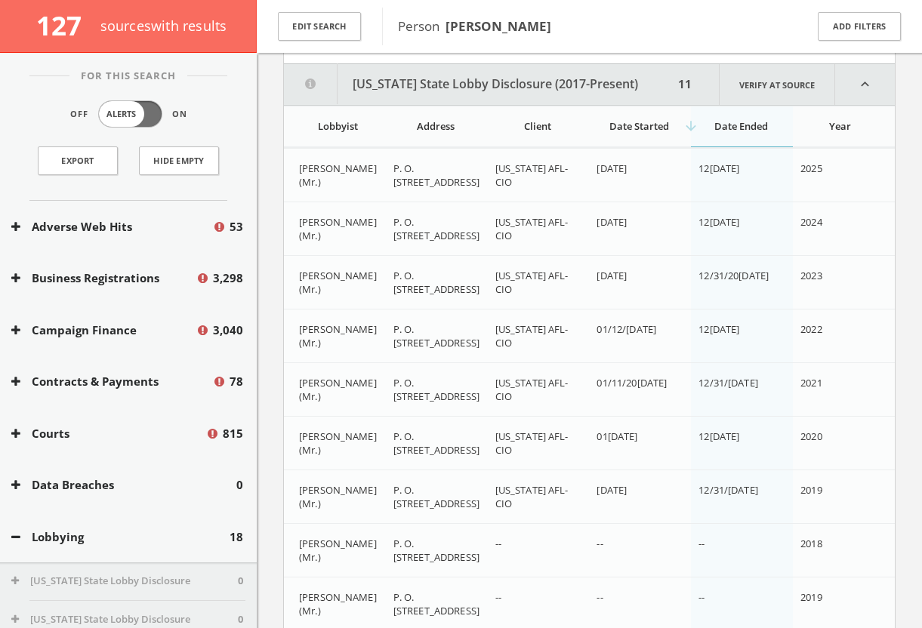
scroll to position [798, 0]
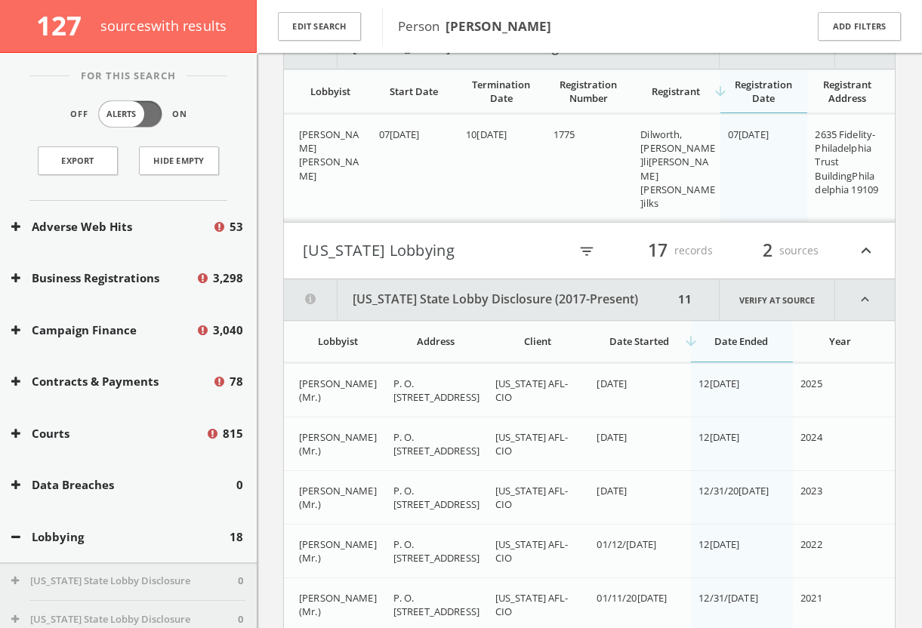
click at [411, 249] on button "[US_STATE] Lobbying" at bounding box center [436, 251] width 266 height 26
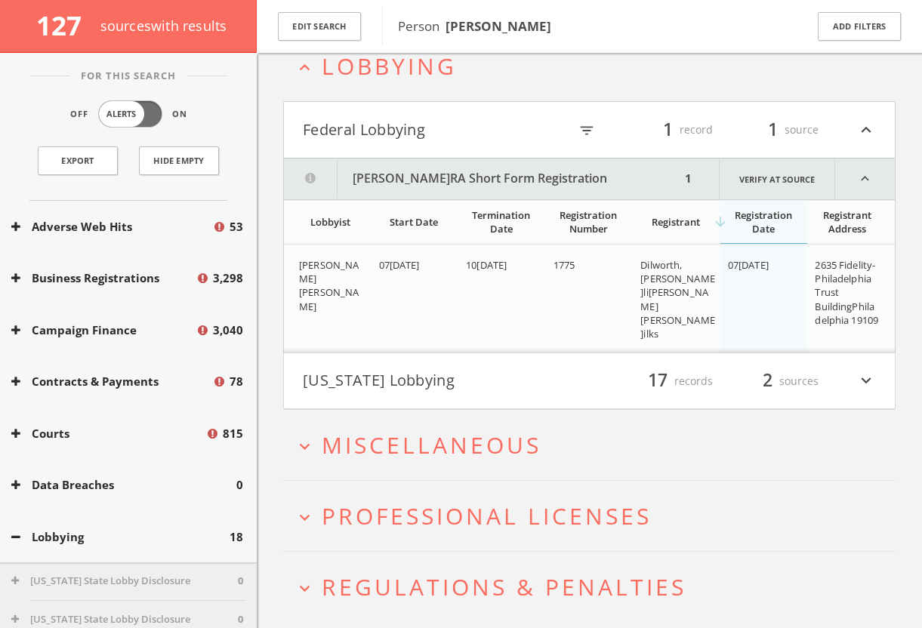
scroll to position [442, 0]
click at [426, 137] on button "Federal Lobbying" at bounding box center [436, 131] width 266 height 26
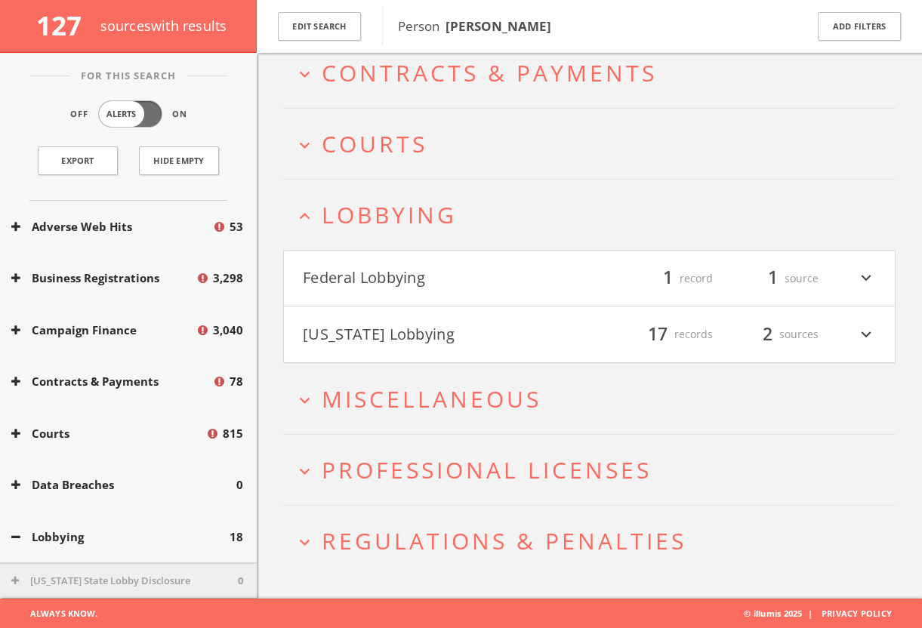
click at [423, 262] on h4 "Federal Lobbying filter_list 1 record 1 source expand_more" at bounding box center [589, 279] width 611 height 56
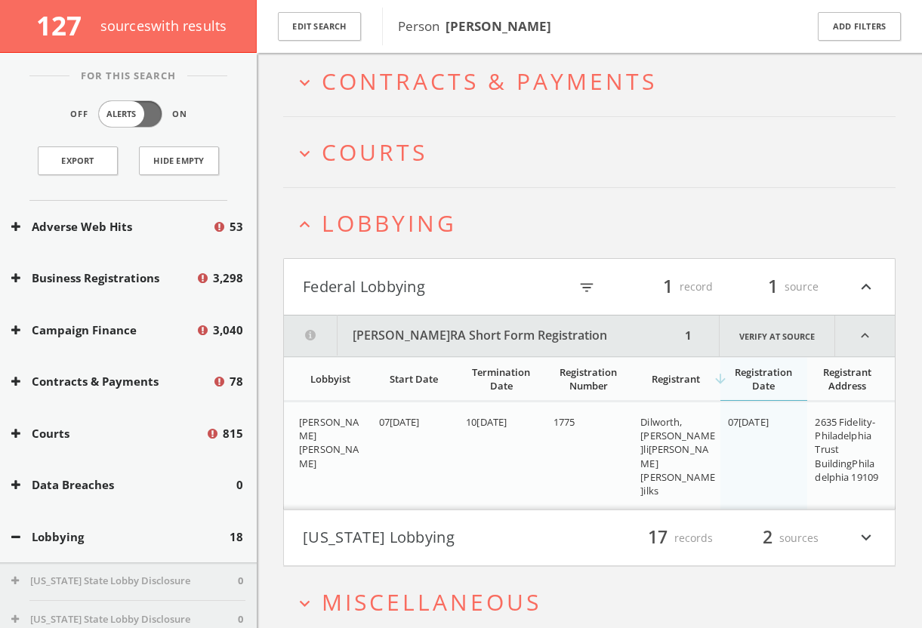
scroll to position [279, 0]
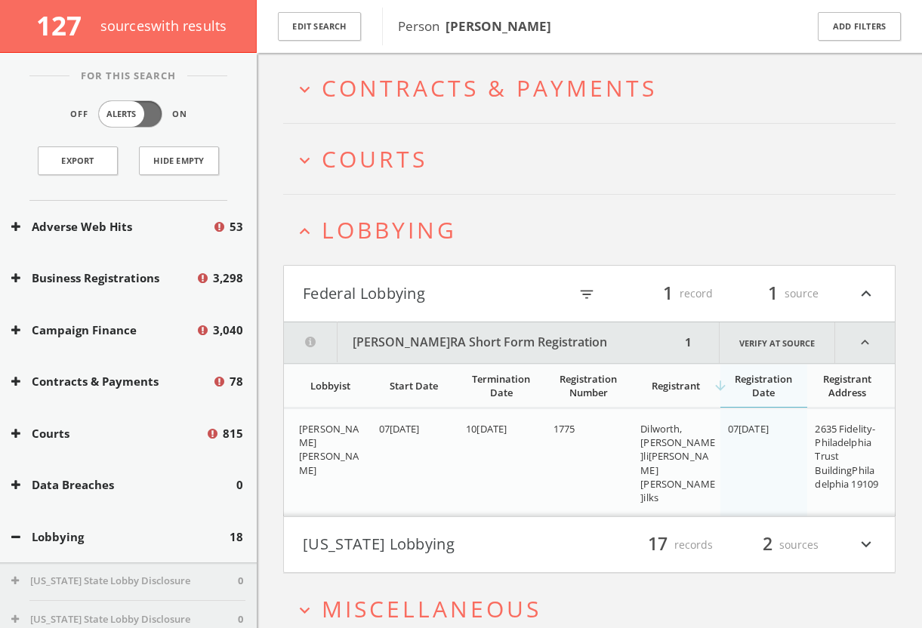
click at [423, 294] on button "Federal Lobbying" at bounding box center [436, 294] width 266 height 26
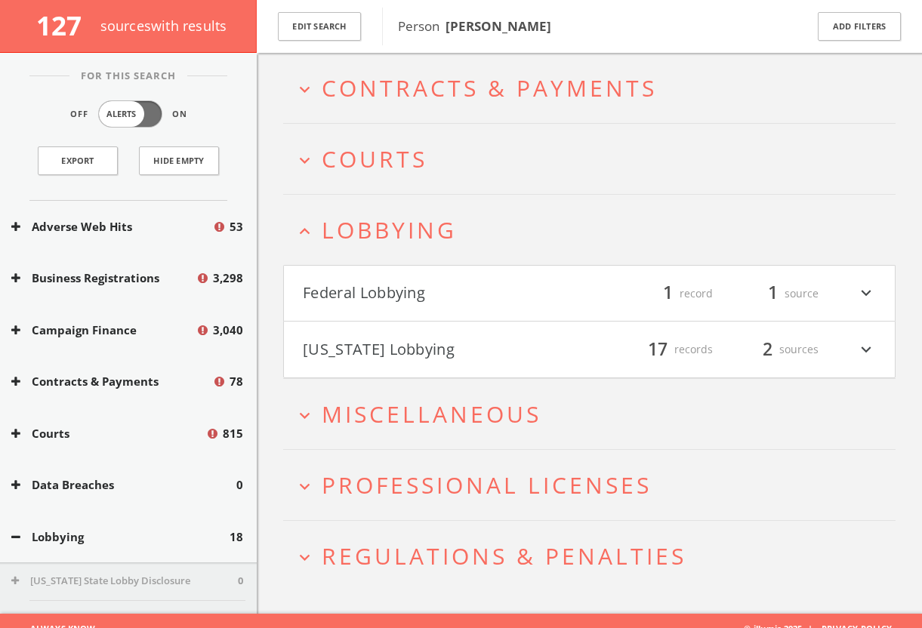
click at [423, 287] on button "Federal Lobbying" at bounding box center [446, 294] width 287 height 26
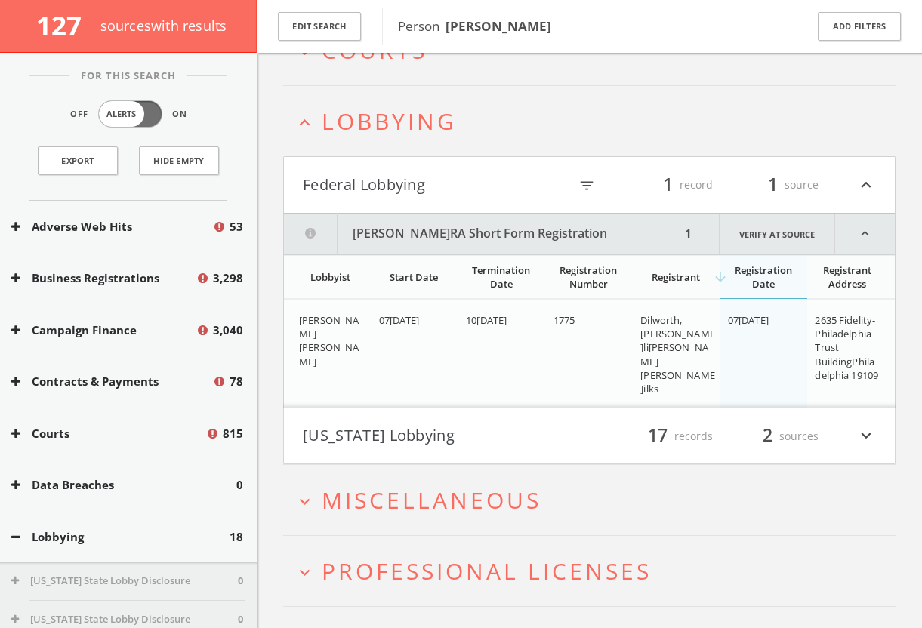
click at [441, 174] on button "Federal Lobbying" at bounding box center [436, 185] width 266 height 26
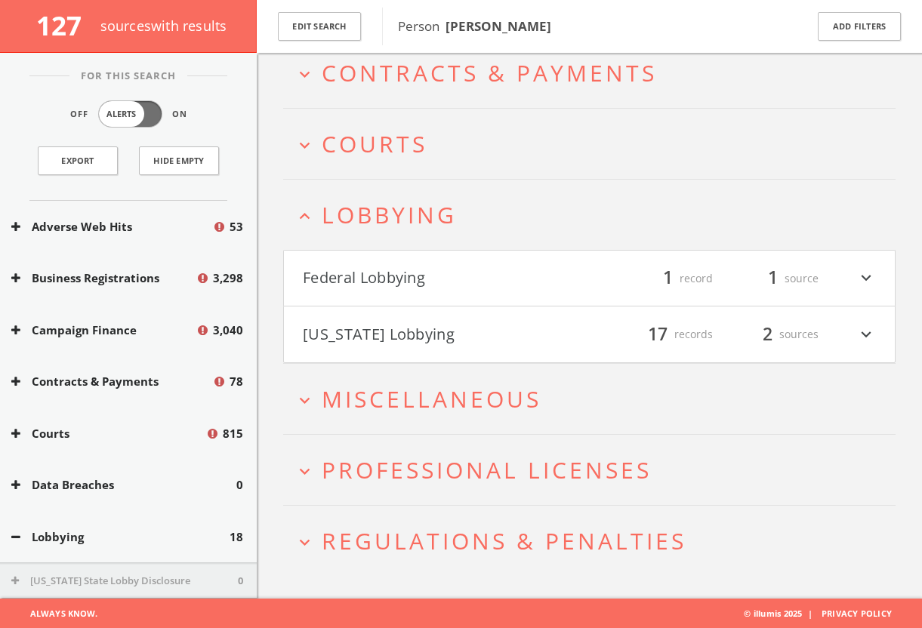
click at [439, 197] on h2 "expand_less Lobbying" at bounding box center [589, 215] width 613 height 70
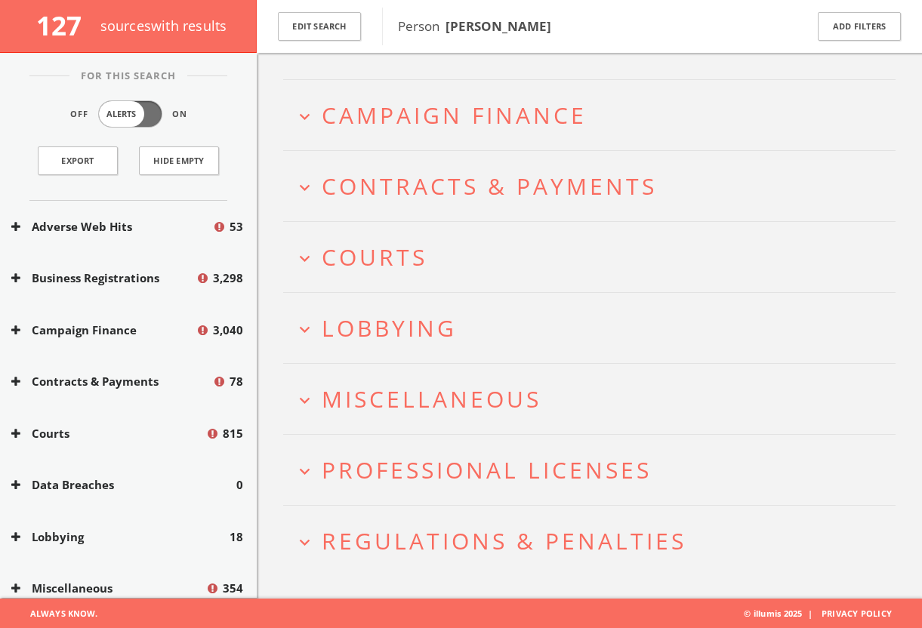
click at [441, 217] on h2 "expand_more Contracts & Payments" at bounding box center [589, 186] width 613 height 70
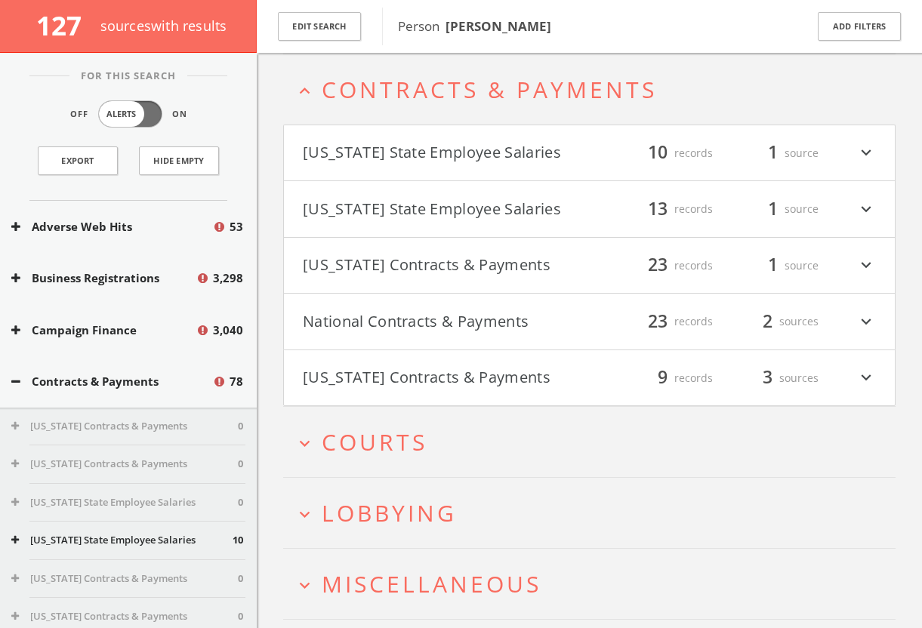
scroll to position [278, 0]
click at [448, 98] on span "Contracts & Payments" at bounding box center [489, 88] width 335 height 31
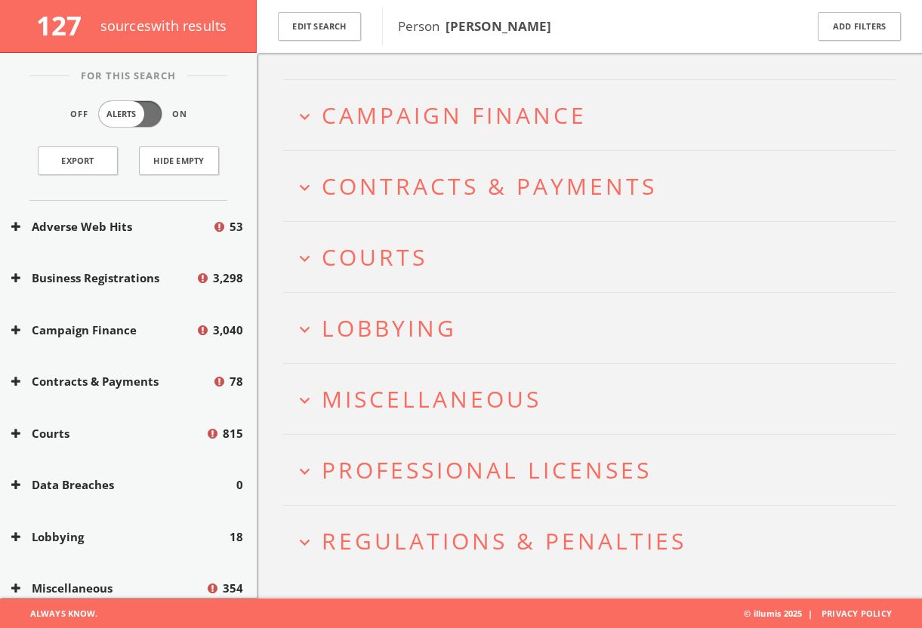
click at [439, 252] on button "expand_more Courts" at bounding box center [595, 257] width 601 height 25
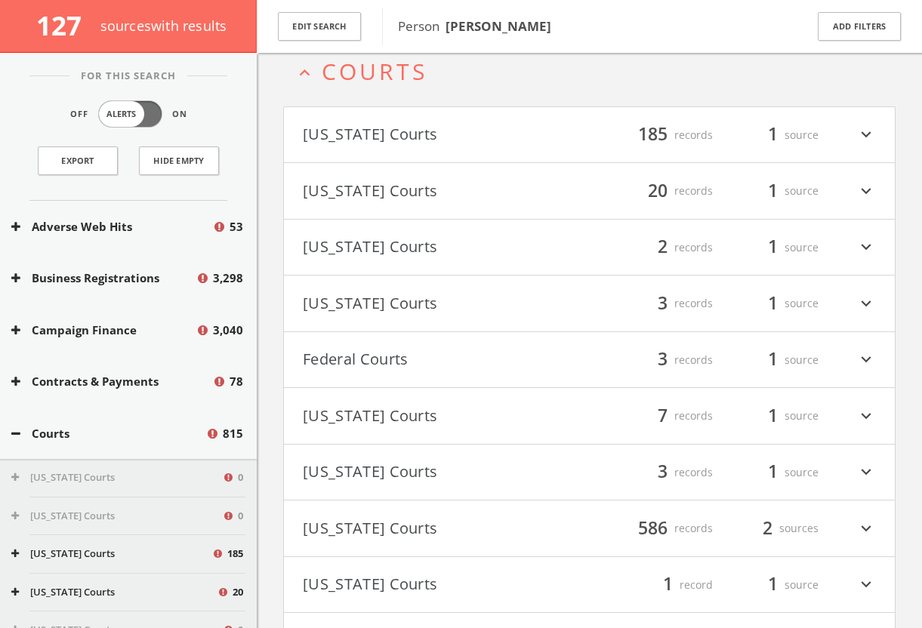
scroll to position [366, 0]
click at [431, 375] on h4 "Federal Courts filter_list 3 records 1 source expand_more" at bounding box center [589, 360] width 611 height 56
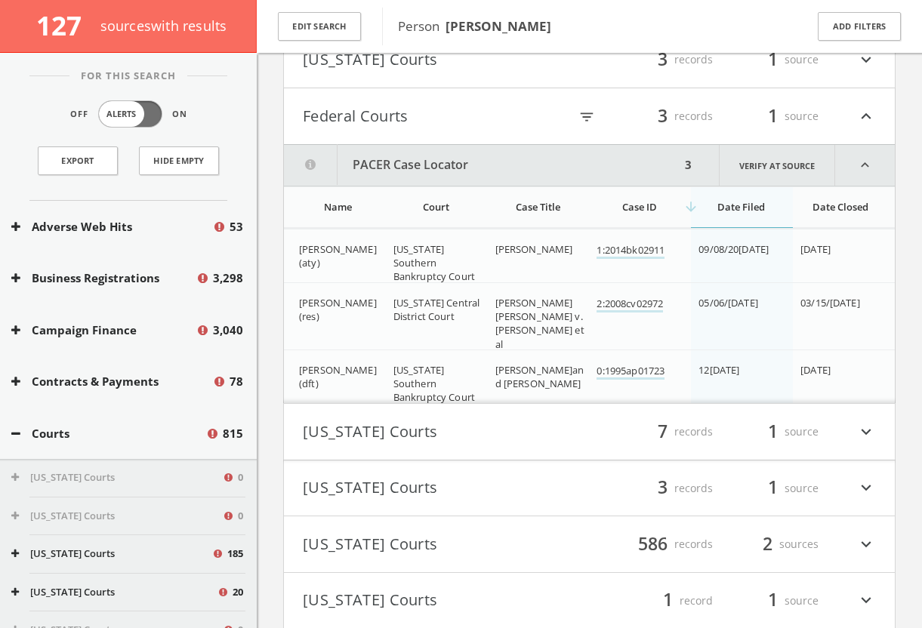
scroll to position [554, 0]
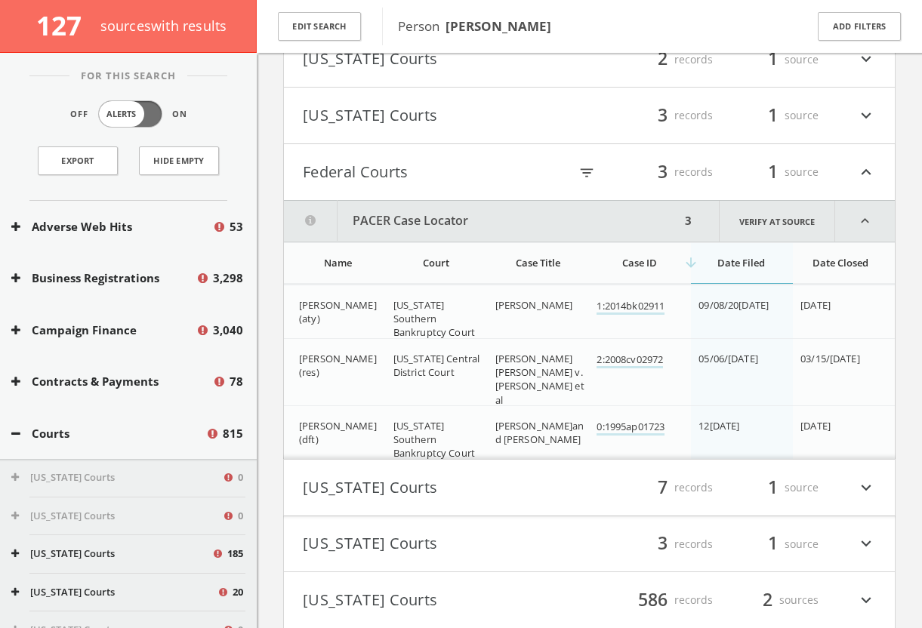
click at [458, 162] on button "Federal Courts" at bounding box center [436, 172] width 266 height 26
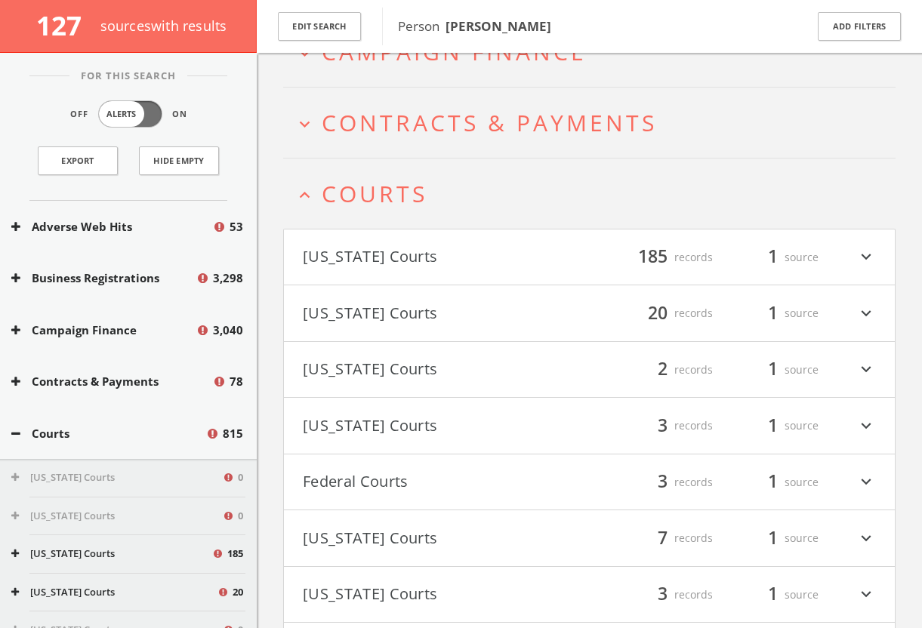
scroll to position [136, 0]
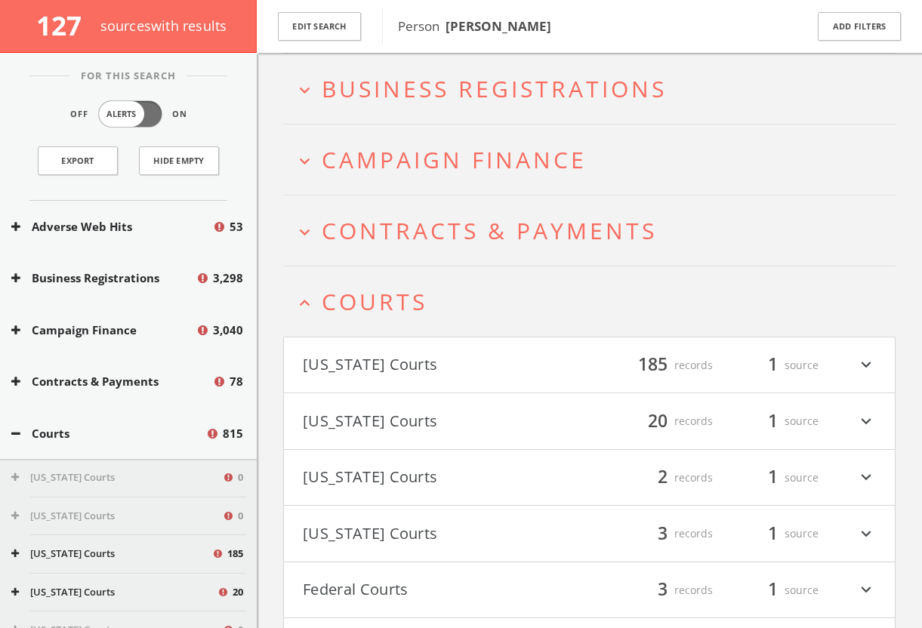
click at [351, 298] on span "Courts" at bounding box center [375, 301] width 106 height 31
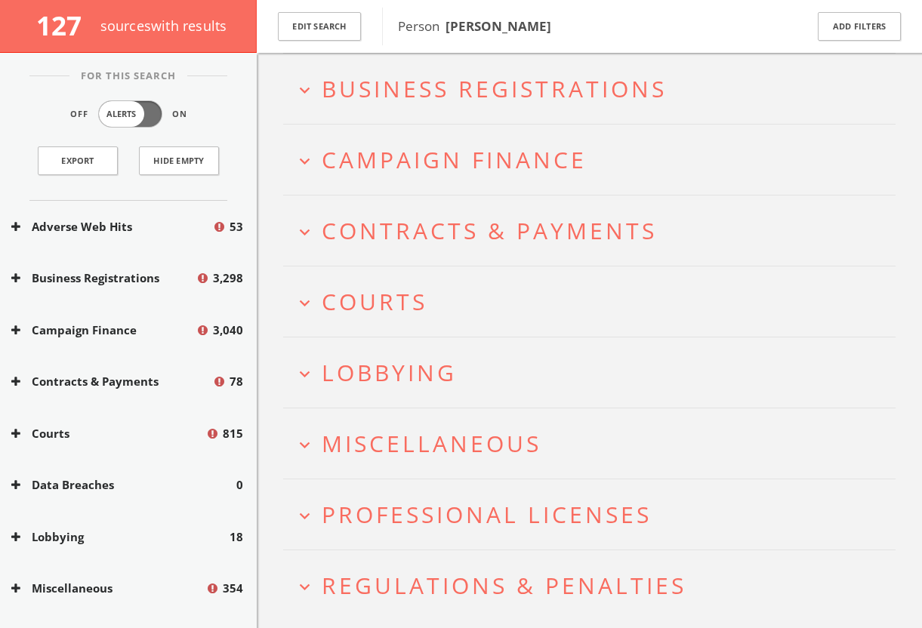
click at [403, 219] on span "Contracts & Payments" at bounding box center [489, 230] width 335 height 31
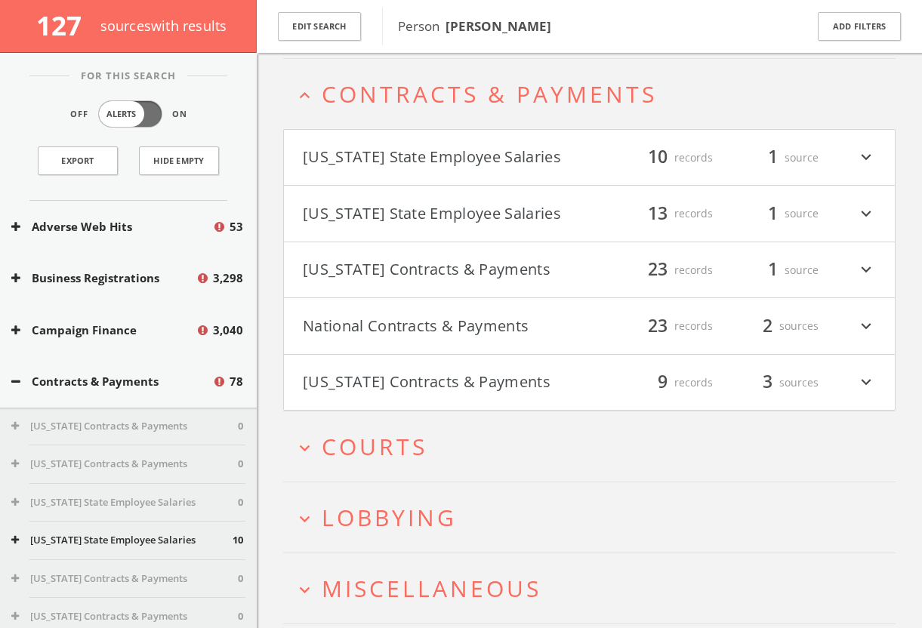
scroll to position [278, 0]
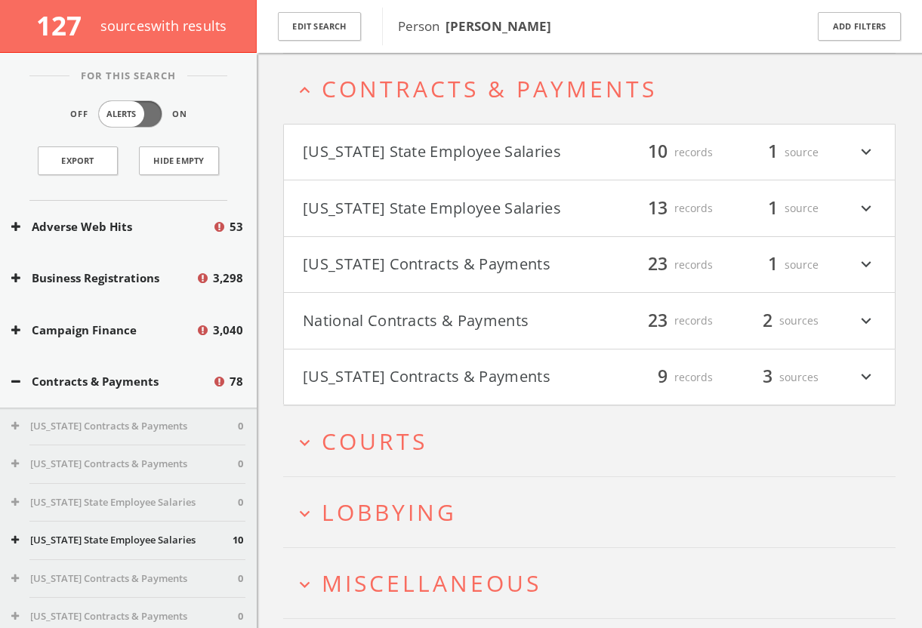
click at [400, 311] on button "National Contracts & Payments" at bounding box center [446, 321] width 287 height 26
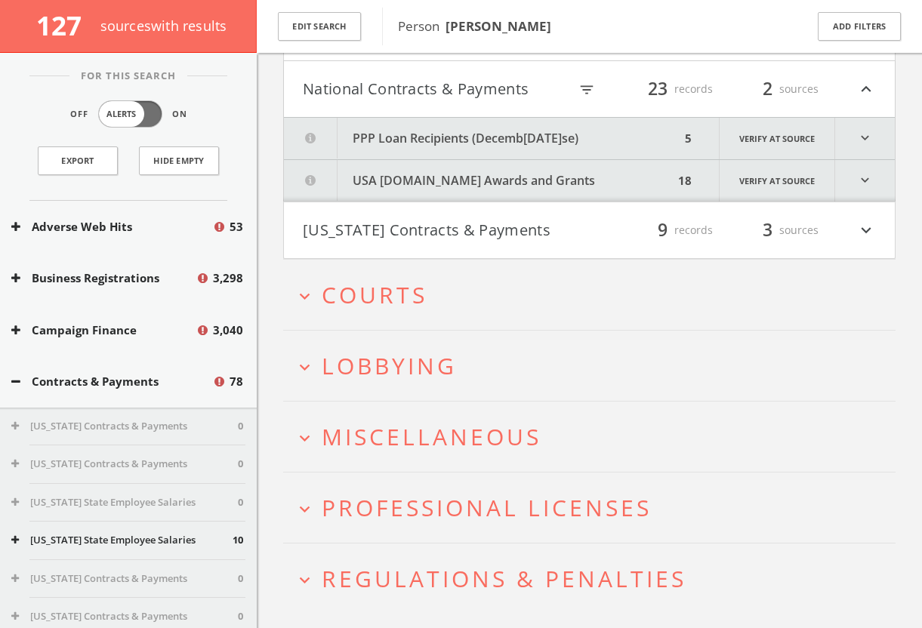
scroll to position [517, 0]
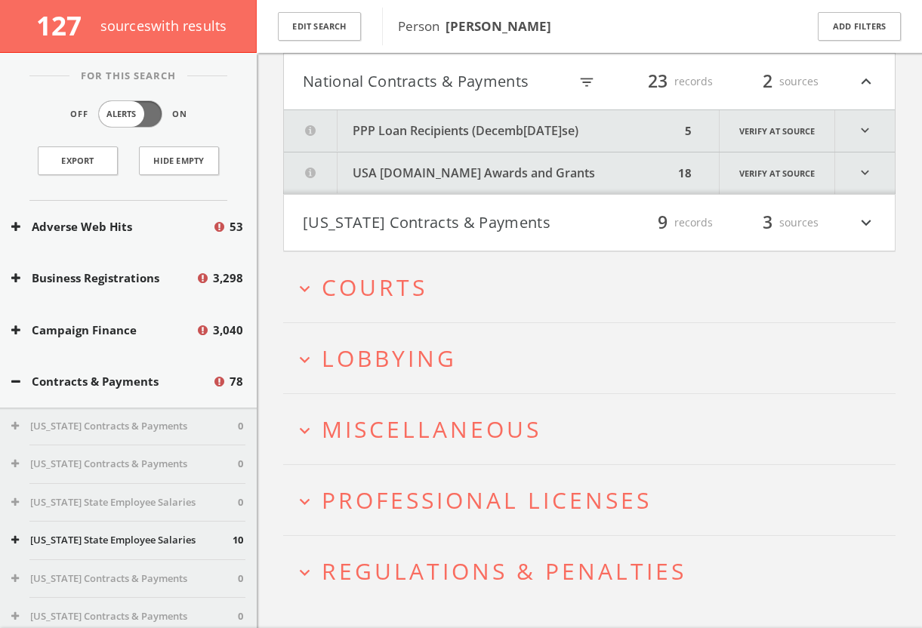
click at [445, 126] on button "PPP Loan Recipients (Decemb[DATE]se)" at bounding box center [482, 131] width 397 height 42
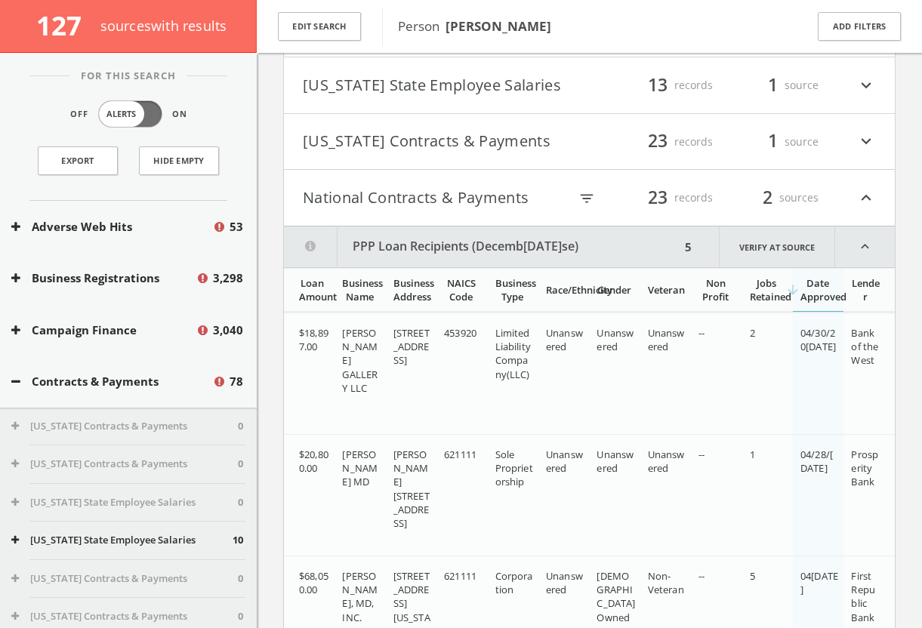
scroll to position [390, 0]
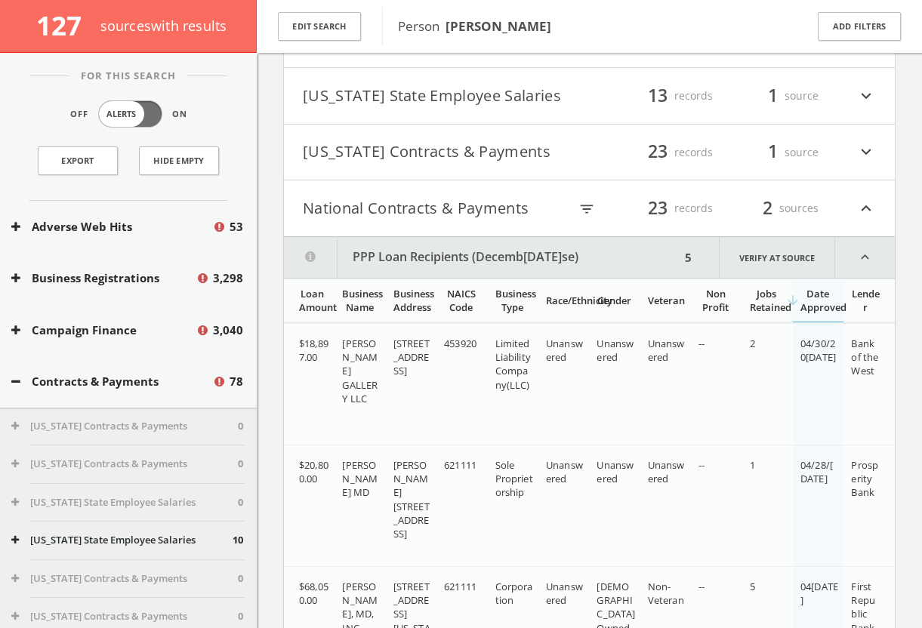
click at [490, 191] on h4 "National Contracts & Payments filter_list 23 records 2 sources expand_less" at bounding box center [589, 209] width 611 height 56
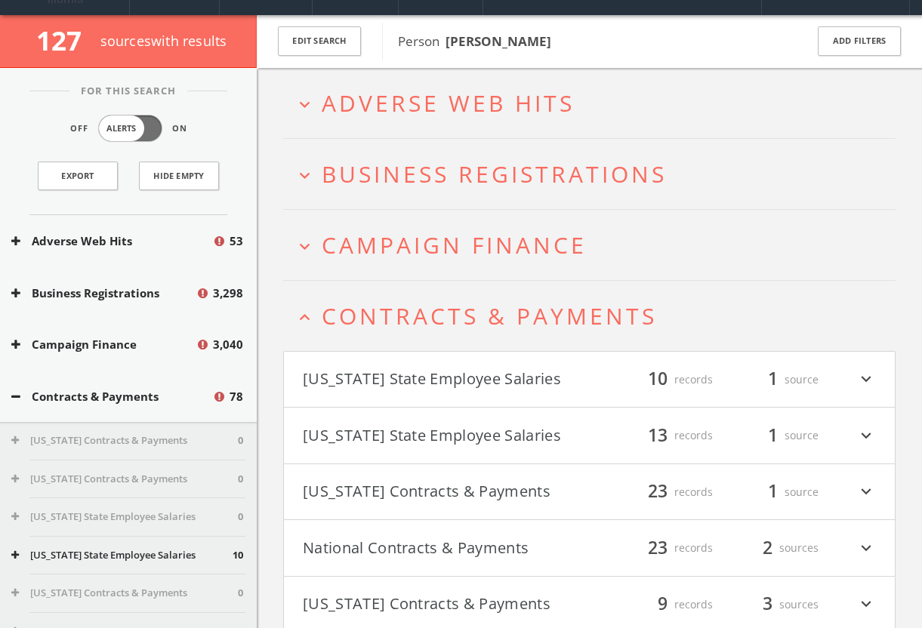
scroll to position [42, 0]
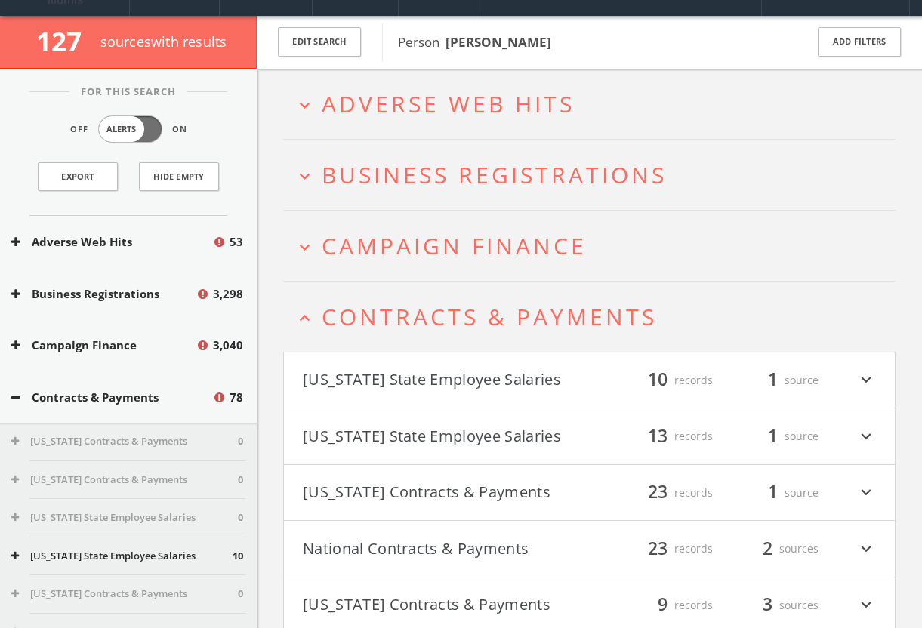
click at [496, 316] on span "Contracts & Payments" at bounding box center [489, 316] width 335 height 31
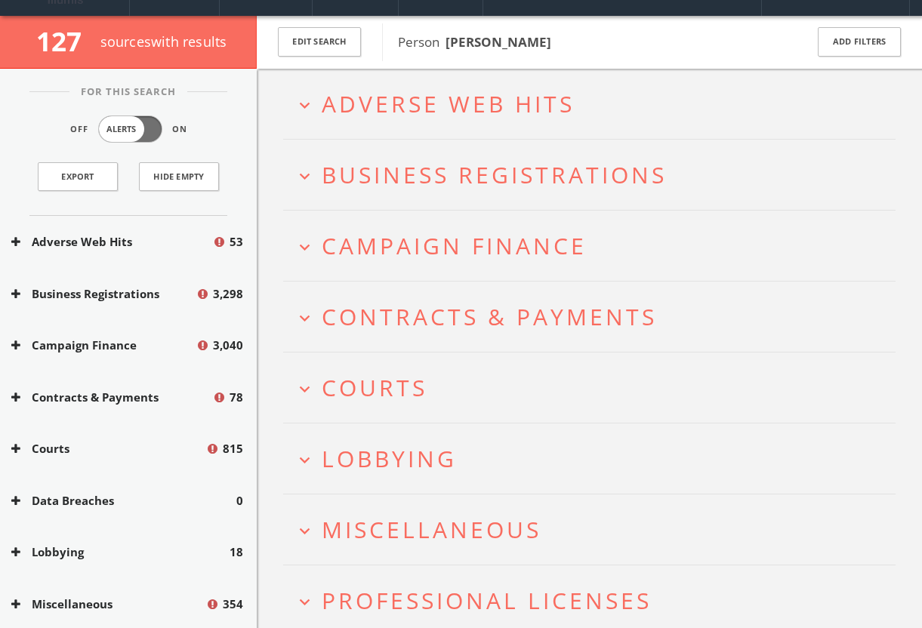
click at [495, 230] on span "Campaign Finance" at bounding box center [454, 245] width 265 height 31
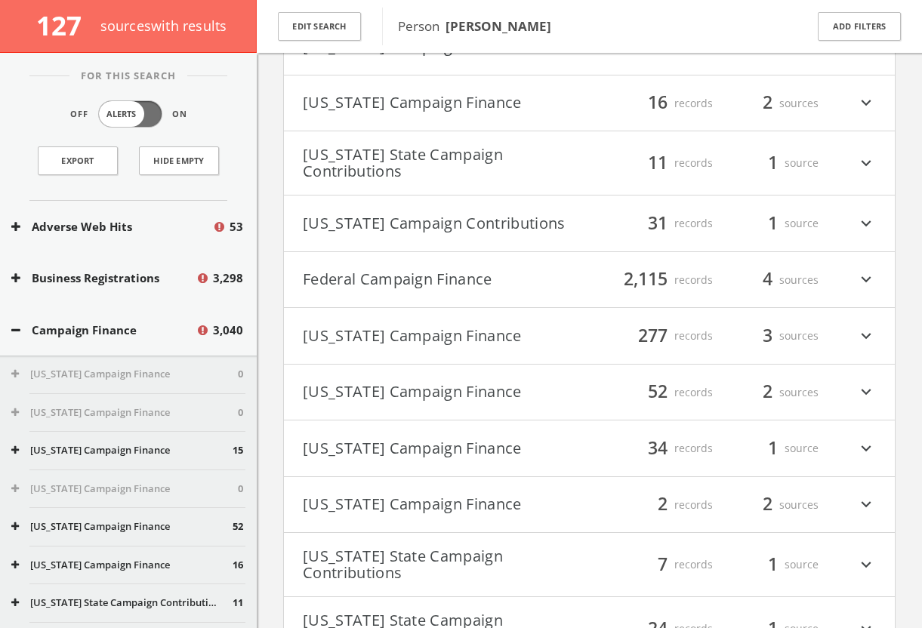
click at [493, 286] on button "Federal Campaign Finance" at bounding box center [446, 280] width 287 height 26
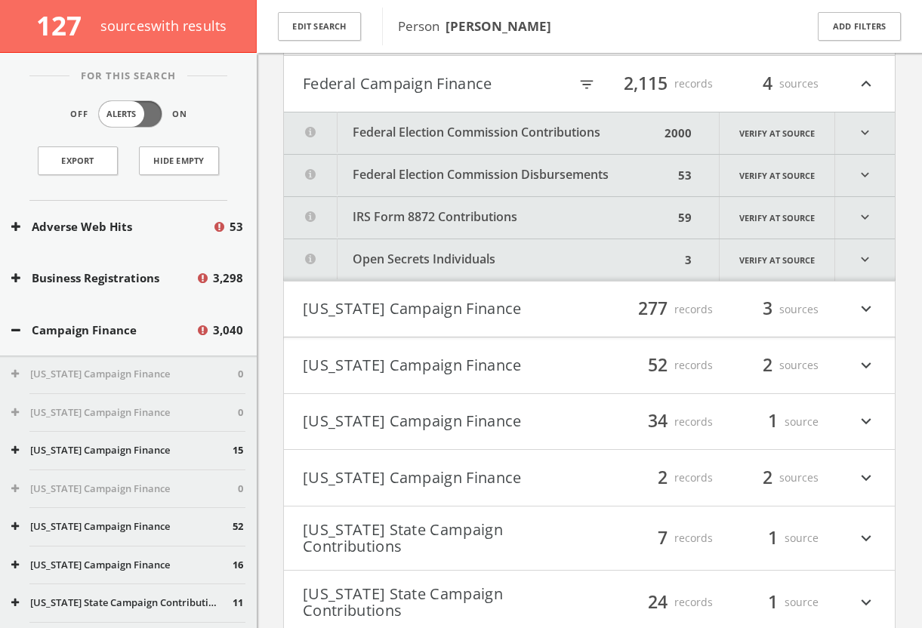
scroll to position [575, 0]
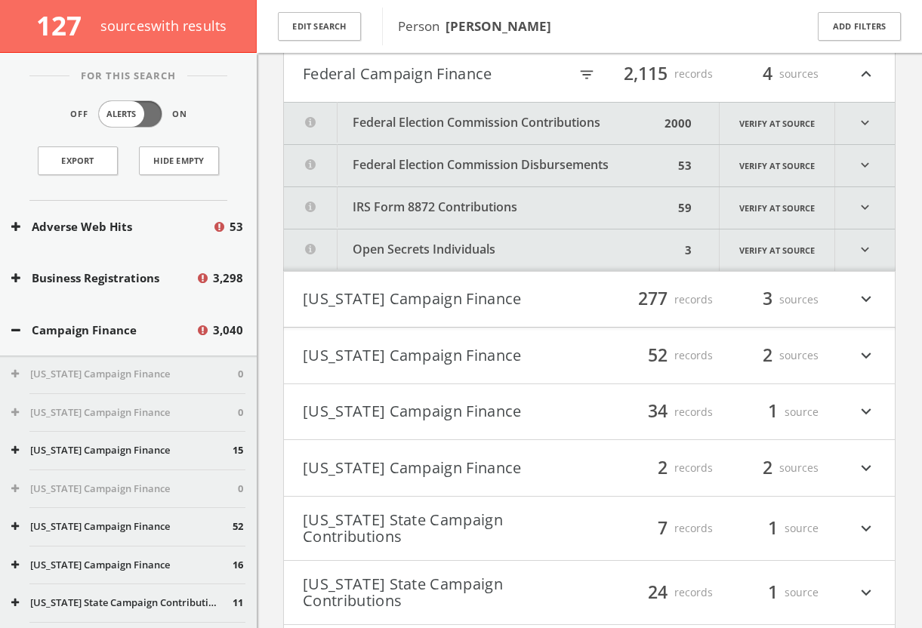
click at [492, 252] on button "Open Secrets Individuals" at bounding box center [482, 251] width 397 height 42
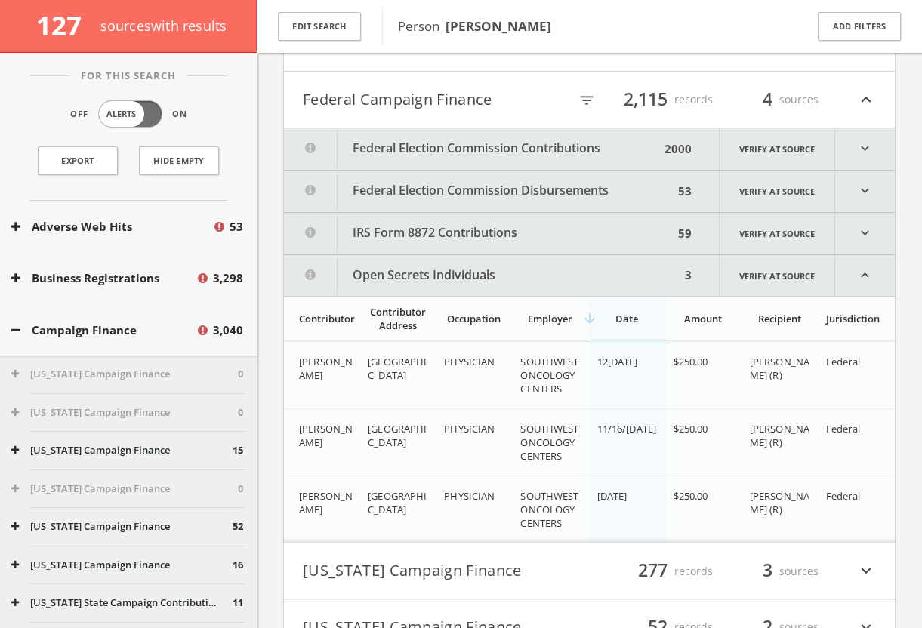
scroll to position [536, 0]
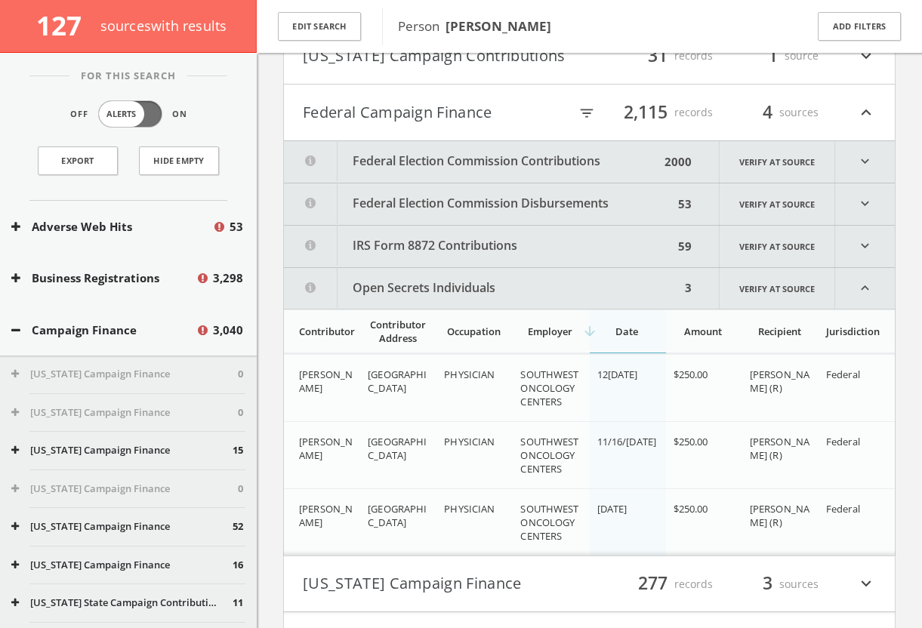
click at [495, 278] on button "Open Secrets Individuals" at bounding box center [482, 288] width 397 height 41
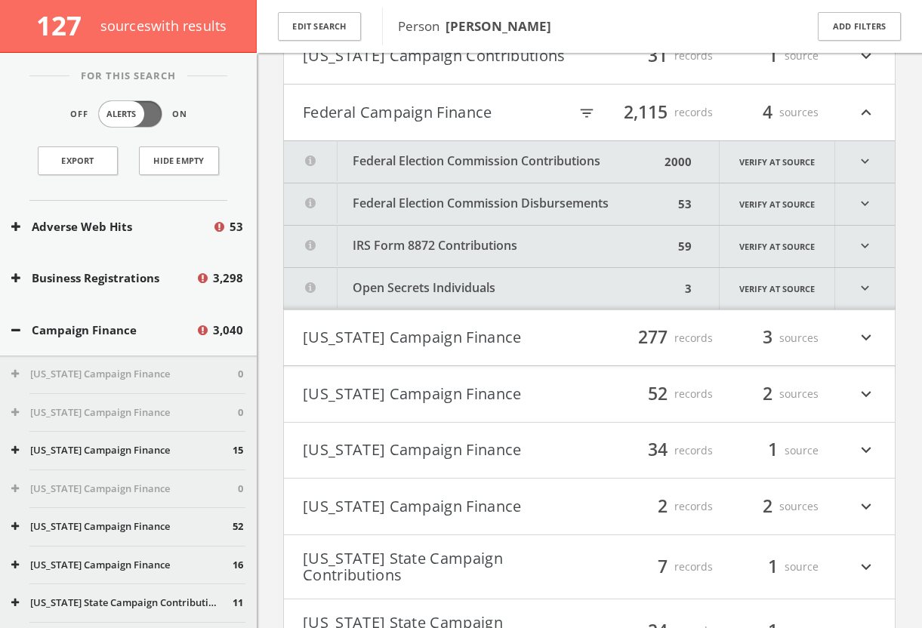
click at [495, 122] on button "Federal Campaign Finance" at bounding box center [436, 113] width 266 height 26
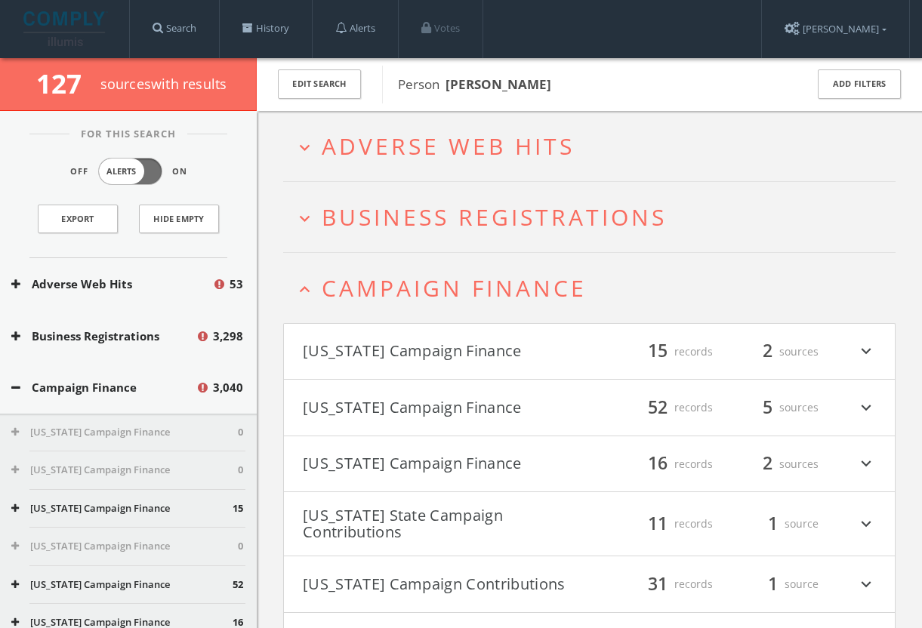
scroll to position [0, 0]
click at [492, 285] on span "Campaign Finance" at bounding box center [454, 288] width 265 height 31
